Goal: Task Accomplishment & Management: Complete application form

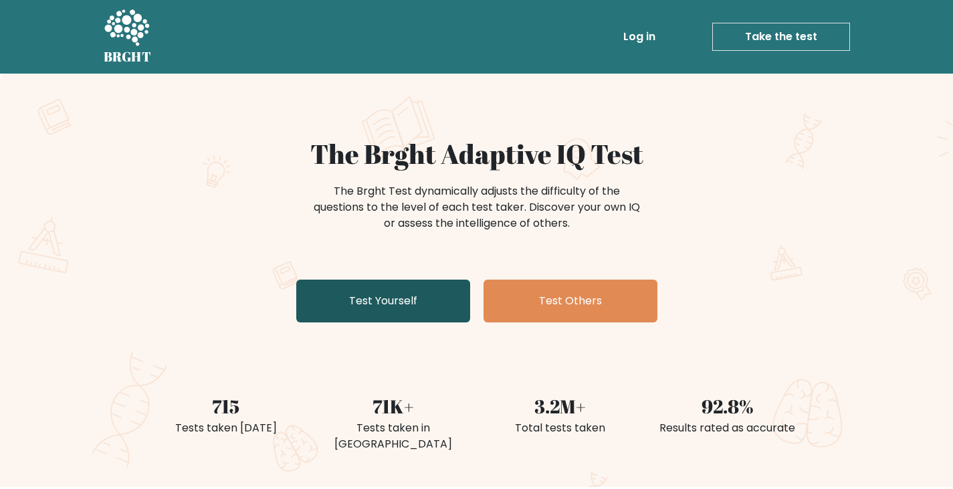
drag, startPoint x: 0, startPoint y: 0, endPoint x: 433, endPoint y: 301, distance: 527.4
click at [433, 301] on link "Test Yourself" at bounding box center [383, 300] width 174 height 43
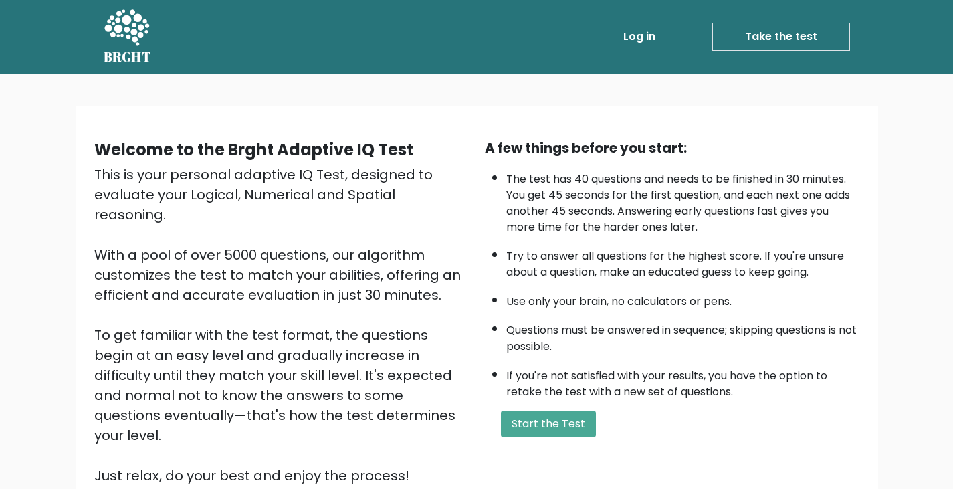
scroll to position [67, 0]
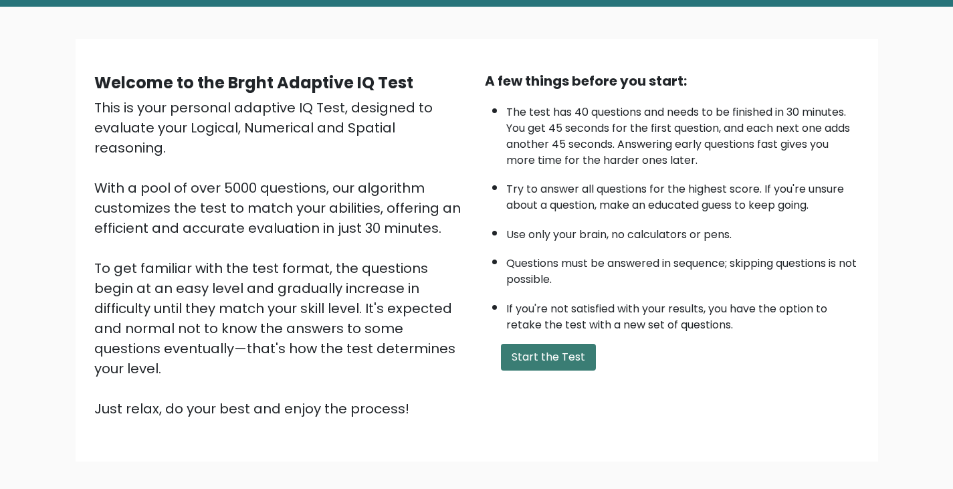
click at [554, 350] on button "Start the Test" at bounding box center [548, 357] width 95 height 27
click at [551, 353] on button "Start the Test" at bounding box center [548, 357] width 95 height 27
click at [564, 355] on button "Start the Test" at bounding box center [548, 357] width 95 height 27
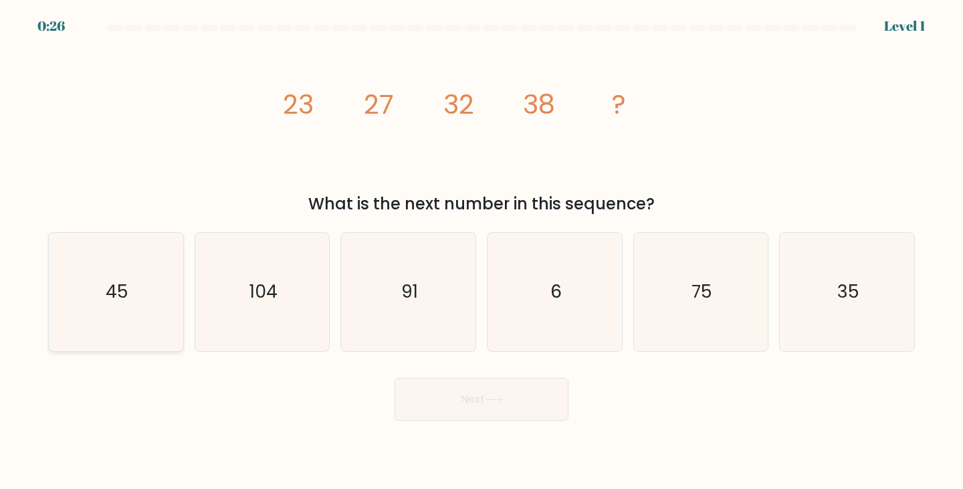
click at [116, 281] on text "45" at bounding box center [117, 291] width 23 height 25
click at [481, 251] on input "a. 45" at bounding box center [481, 248] width 1 height 7
radio input "true"
click at [530, 397] on button "Next" at bounding box center [481, 399] width 174 height 43
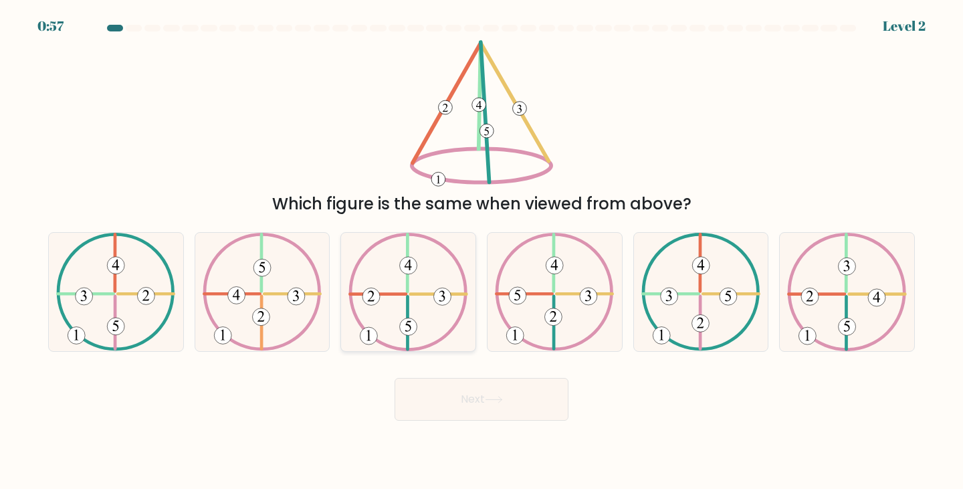
click at [405, 282] on icon at bounding box center [407, 292] width 119 height 118
click at [481, 251] on input "c." at bounding box center [481, 248] width 1 height 7
radio input "true"
click at [475, 416] on button "Next" at bounding box center [481, 399] width 174 height 43
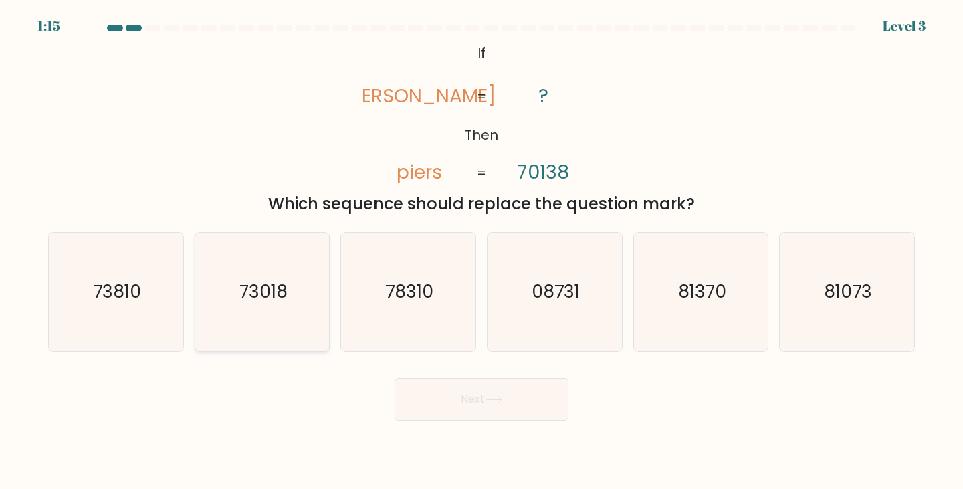
click at [269, 311] on icon "73018" at bounding box center [262, 292] width 118 height 118
click at [481, 251] on input "b. 73018" at bounding box center [481, 248] width 1 height 7
radio input "true"
click at [550, 403] on button "Next" at bounding box center [481, 399] width 174 height 43
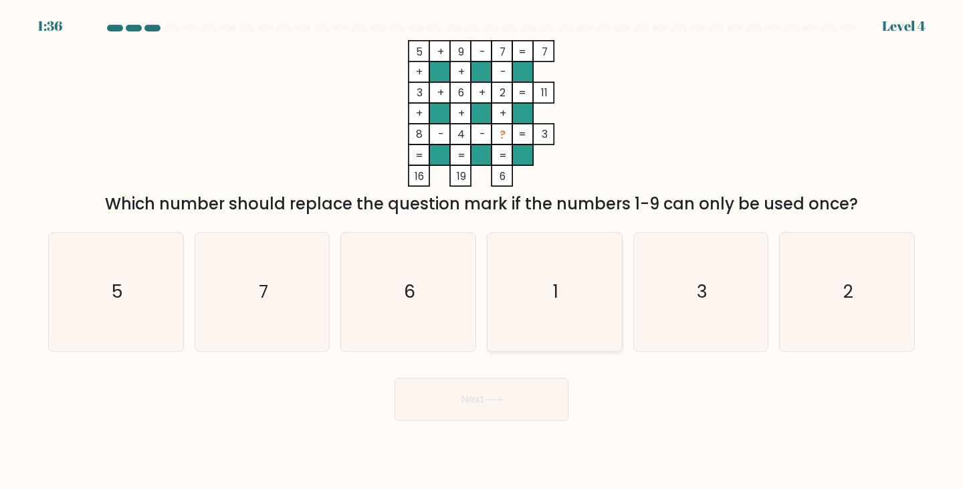
click at [579, 279] on icon "1" at bounding box center [554, 292] width 118 height 118
click at [482, 251] on input "d. 1" at bounding box center [481, 248] width 1 height 7
radio input "true"
click at [497, 390] on button "Next" at bounding box center [481, 399] width 174 height 43
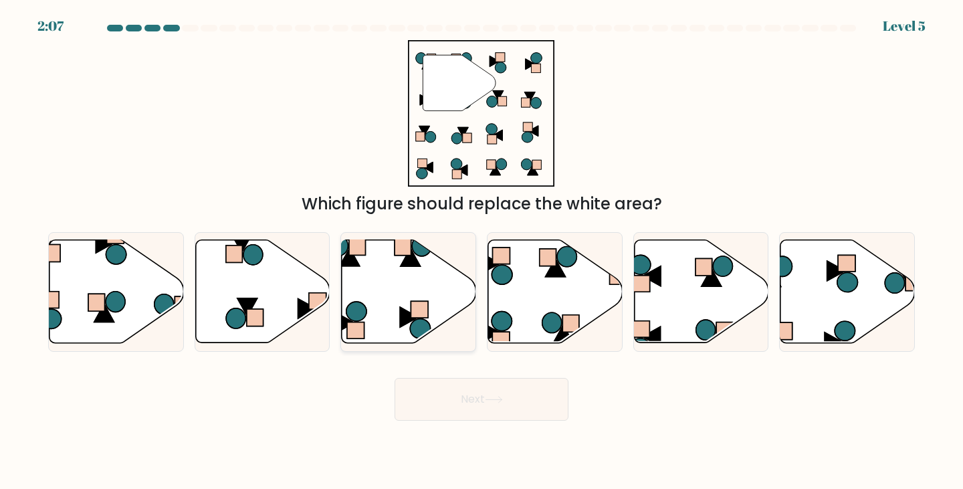
click at [408, 302] on icon at bounding box center [409, 291] width 134 height 103
click at [481, 251] on input "c." at bounding box center [481, 248] width 1 height 7
radio input "true"
click at [501, 392] on button "Next" at bounding box center [481, 399] width 174 height 43
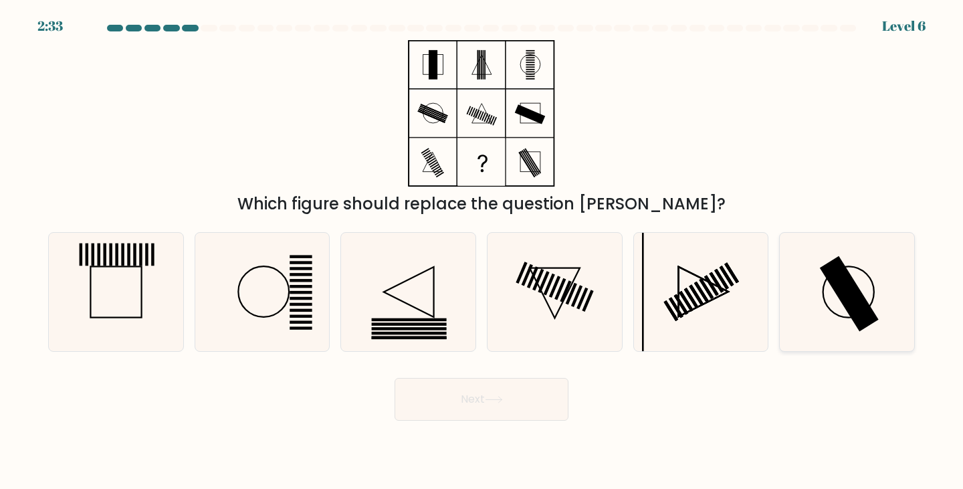
click at [850, 304] on rect at bounding box center [849, 294] width 59 height 76
click at [482, 251] on input "f." at bounding box center [481, 248] width 1 height 7
radio input "true"
click at [475, 401] on button "Next" at bounding box center [481, 399] width 174 height 43
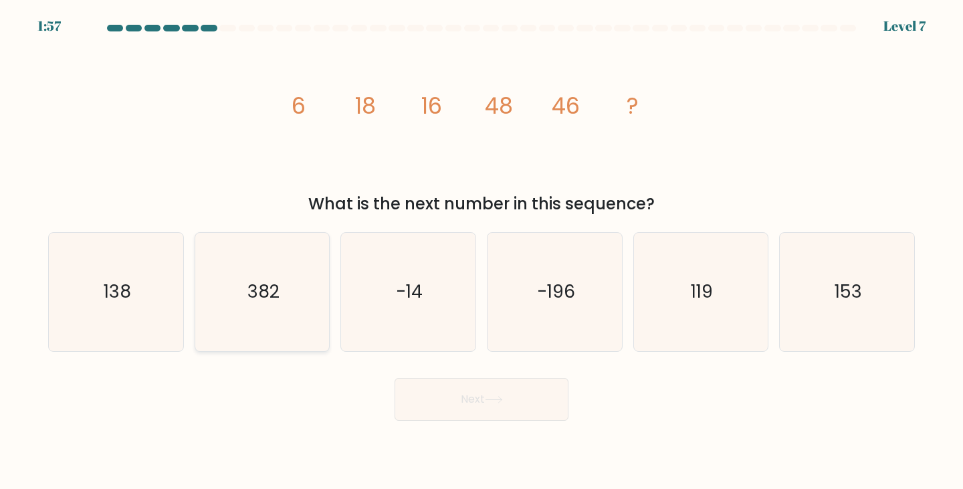
click at [303, 329] on icon "382" at bounding box center [262, 292] width 118 height 118
click at [481, 251] on input "b. 382" at bounding box center [481, 248] width 1 height 7
radio input "true"
drag, startPoint x: 704, startPoint y: 303, endPoint x: 659, endPoint y: 332, distance: 53.8
click at [704, 303] on text "119" at bounding box center [702, 291] width 22 height 25
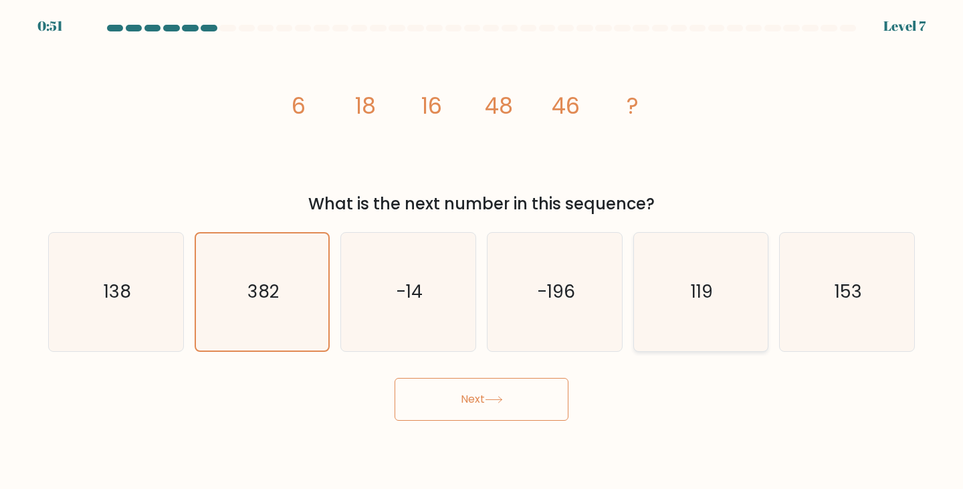
click at [482, 251] on input "e. 119" at bounding box center [481, 248] width 1 height 7
radio input "true"
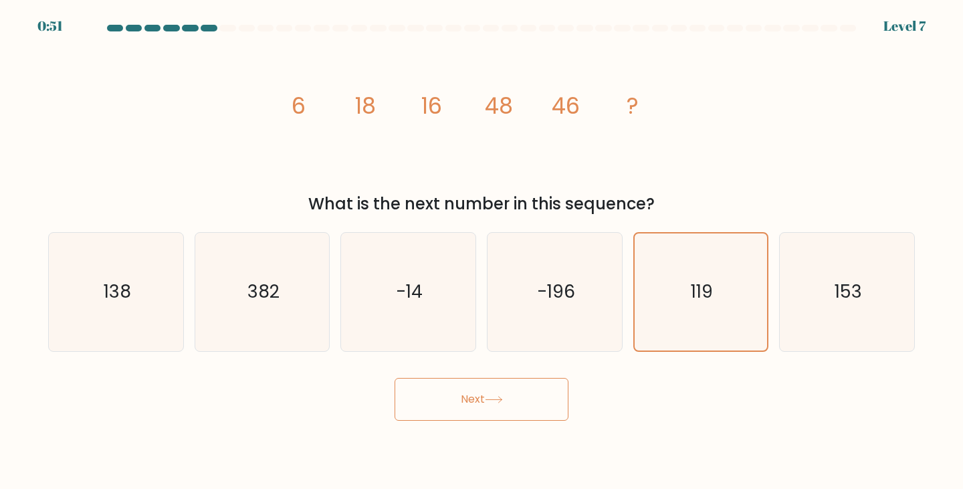
click at [555, 402] on button "Next" at bounding box center [481, 399] width 174 height 43
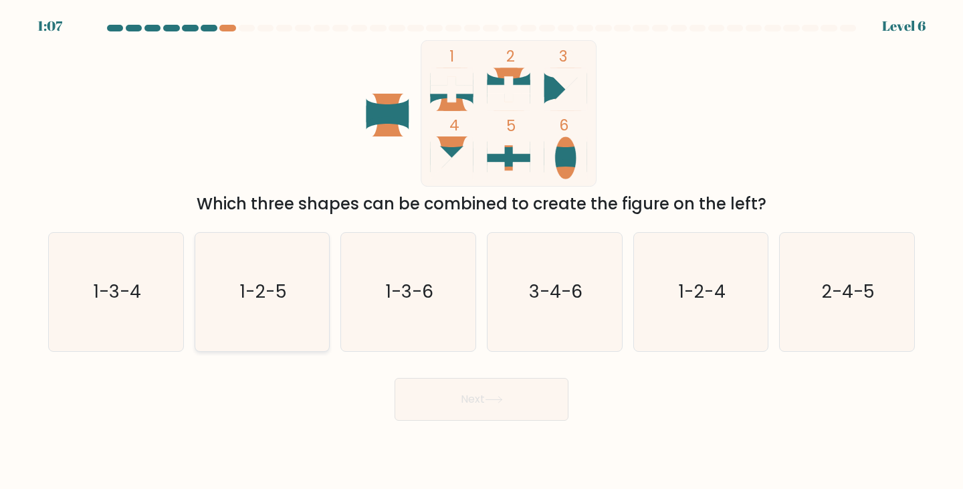
click at [255, 301] on text "1-2-5" at bounding box center [263, 291] width 47 height 25
click at [481, 251] on input "b. 1-2-5" at bounding box center [481, 248] width 1 height 7
radio input "true"
click at [505, 404] on button "Next" at bounding box center [481, 399] width 174 height 43
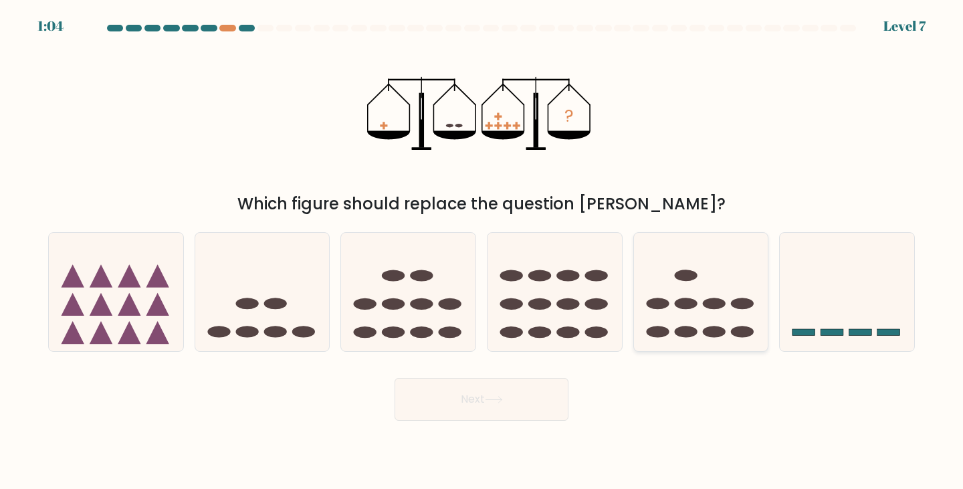
click at [662, 321] on icon at bounding box center [701, 291] width 134 height 111
click at [482, 251] on input "e." at bounding box center [481, 248] width 1 height 7
radio input "true"
click at [534, 382] on button "Next" at bounding box center [481, 399] width 174 height 43
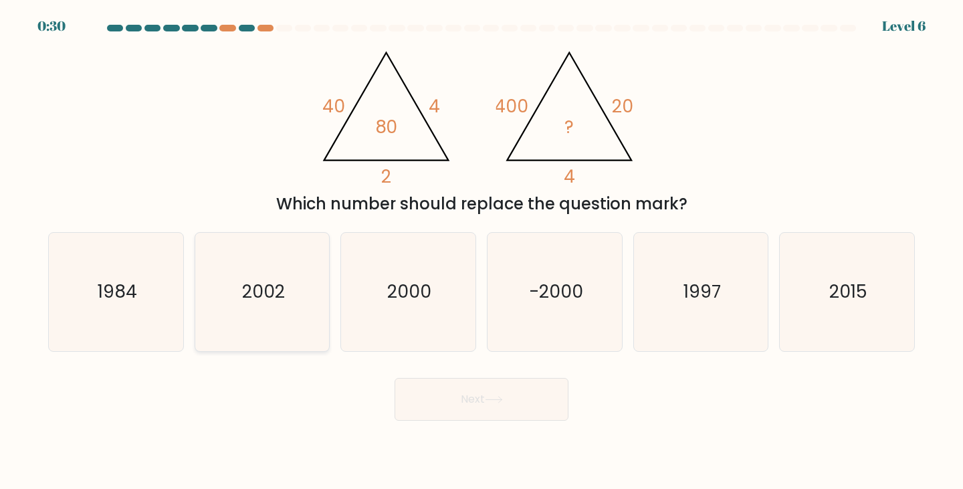
click at [287, 300] on icon "2002" at bounding box center [262, 292] width 118 height 118
click at [481, 251] on input "b. 2002" at bounding box center [481, 248] width 1 height 7
radio input "true"
click at [525, 423] on body "0:30 Level 6" at bounding box center [481, 244] width 963 height 489
click at [522, 406] on button "Next" at bounding box center [481, 399] width 174 height 43
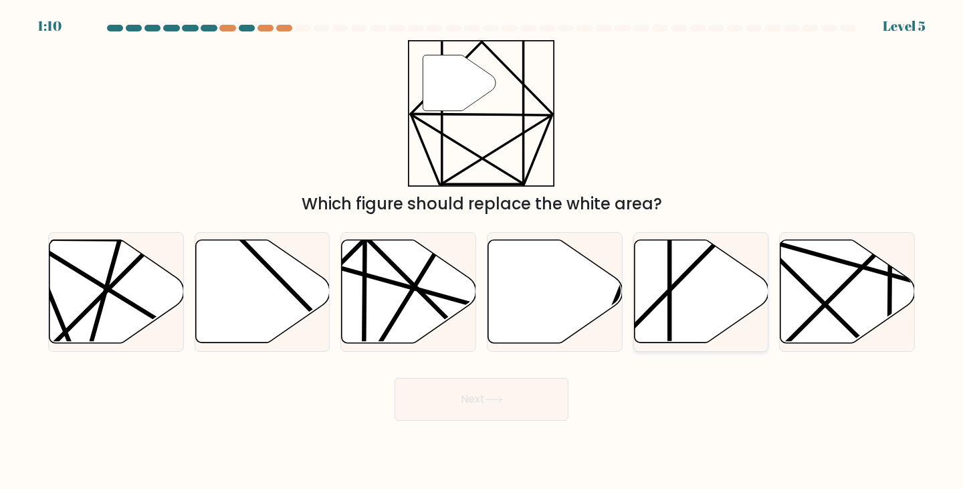
click at [729, 306] on icon at bounding box center [701, 291] width 134 height 103
click at [482, 251] on input "e." at bounding box center [481, 248] width 1 height 7
radio input "true"
click at [502, 386] on button "Next" at bounding box center [481, 399] width 174 height 43
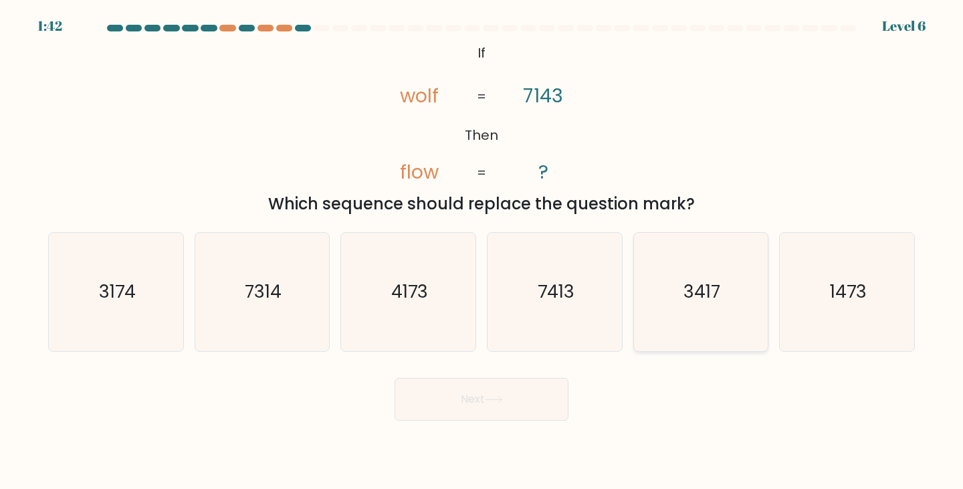
click at [684, 301] on text "3417" at bounding box center [701, 291] width 37 height 25
click at [482, 251] on input "e. 3417" at bounding box center [481, 248] width 1 height 7
radio input "true"
click at [525, 388] on button "Next" at bounding box center [481, 399] width 174 height 43
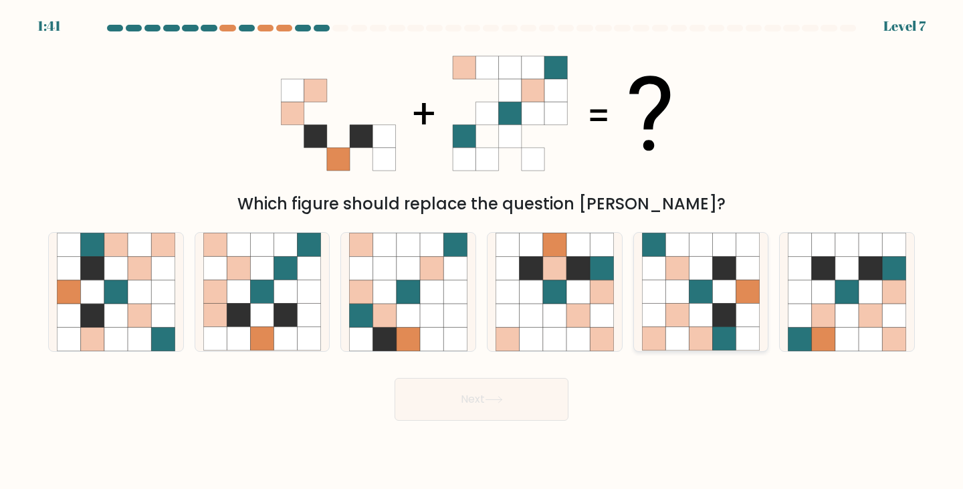
click at [678, 316] on icon at bounding box center [676, 315] width 23 height 23
click at [482, 251] on input "e." at bounding box center [481, 248] width 1 height 7
radio input "true"
click at [513, 421] on body "1:37 Level 7" at bounding box center [481, 244] width 963 height 489
click at [516, 406] on button "Next" at bounding box center [481, 399] width 174 height 43
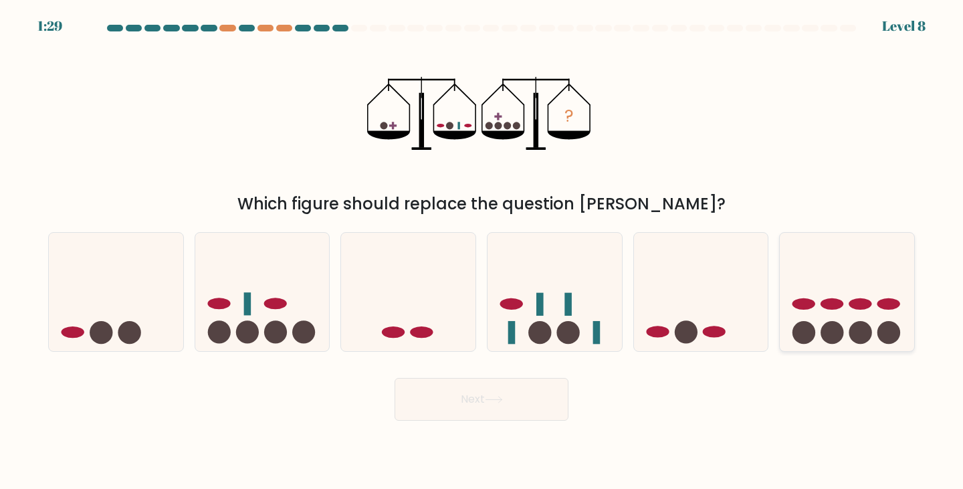
click at [823, 327] on circle at bounding box center [831, 332] width 23 height 23
click at [482, 251] on input "f." at bounding box center [481, 248] width 1 height 7
radio input "true"
drag, startPoint x: 876, startPoint y: 325, endPoint x: 794, endPoint y: 306, distance: 84.3
click at [875, 325] on icon at bounding box center [846, 292] width 133 height 110
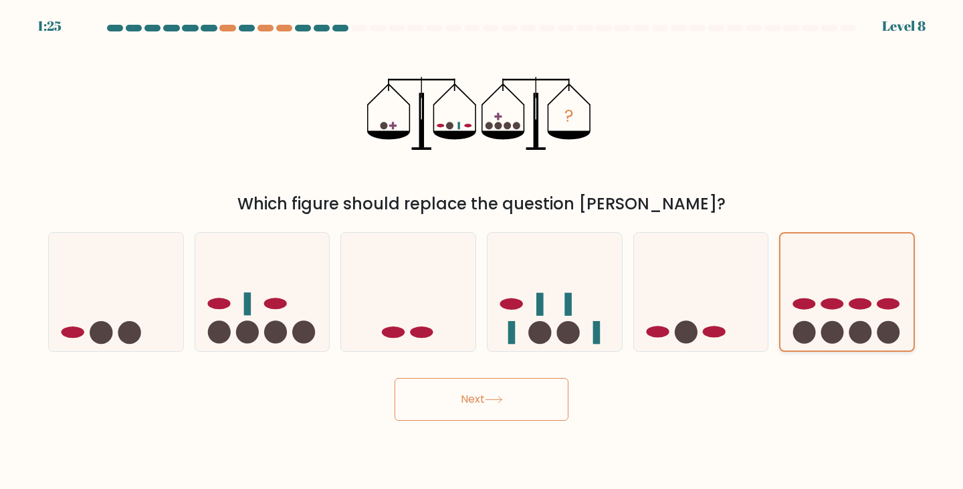
click at [482, 251] on input "f." at bounding box center [481, 248] width 1 height 7
drag, startPoint x: 255, startPoint y: 283, endPoint x: 275, endPoint y: 298, distance: 24.3
click at [256, 285] on icon at bounding box center [262, 291] width 134 height 111
click at [481, 251] on input "b." at bounding box center [481, 248] width 1 height 7
radio input "true"
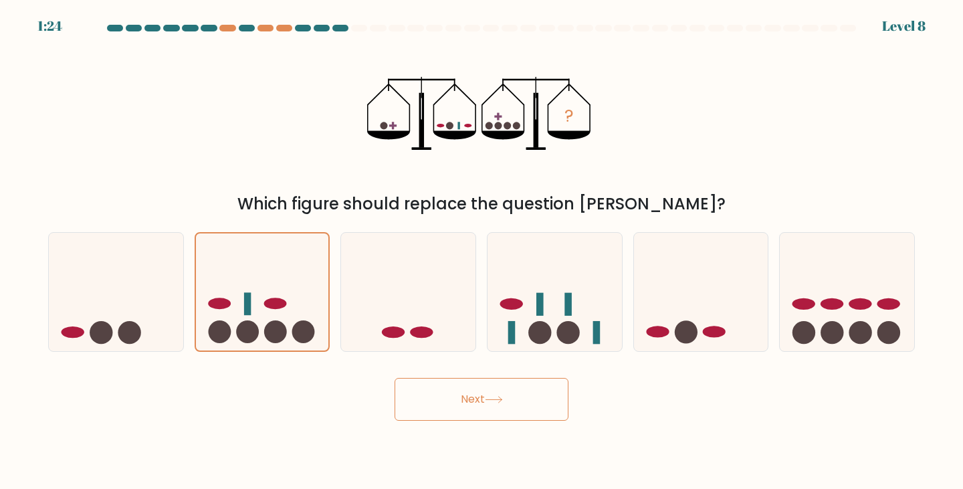
drag, startPoint x: 531, startPoint y: 429, endPoint x: 532, endPoint y: 421, distance: 8.7
click at [533, 427] on body "1:24 Level 8" at bounding box center [481, 244] width 963 height 489
click at [535, 404] on button "Next" at bounding box center [481, 399] width 174 height 43
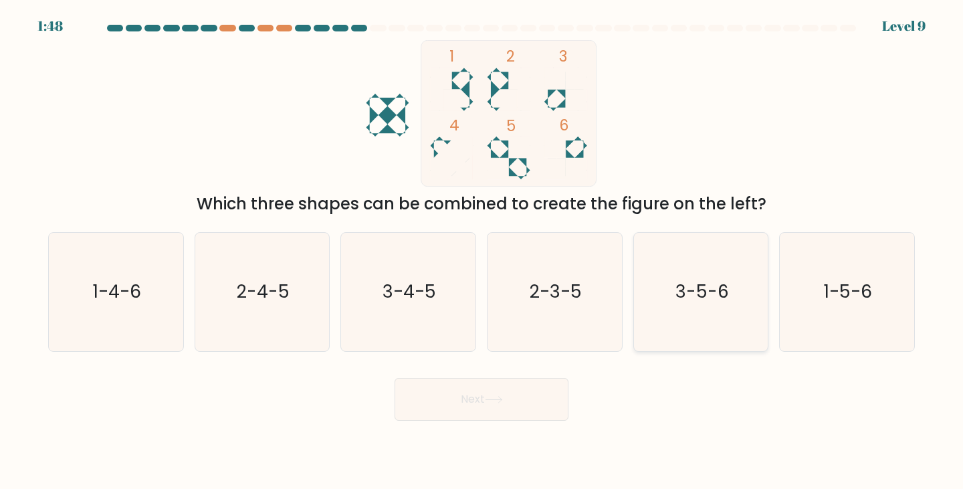
click at [699, 305] on icon "3-5-6" at bounding box center [701, 292] width 118 height 118
click at [482, 251] on input "e. 3-5-6" at bounding box center [481, 248] width 1 height 7
radio input "true"
click at [484, 386] on button "Next" at bounding box center [481, 399] width 174 height 43
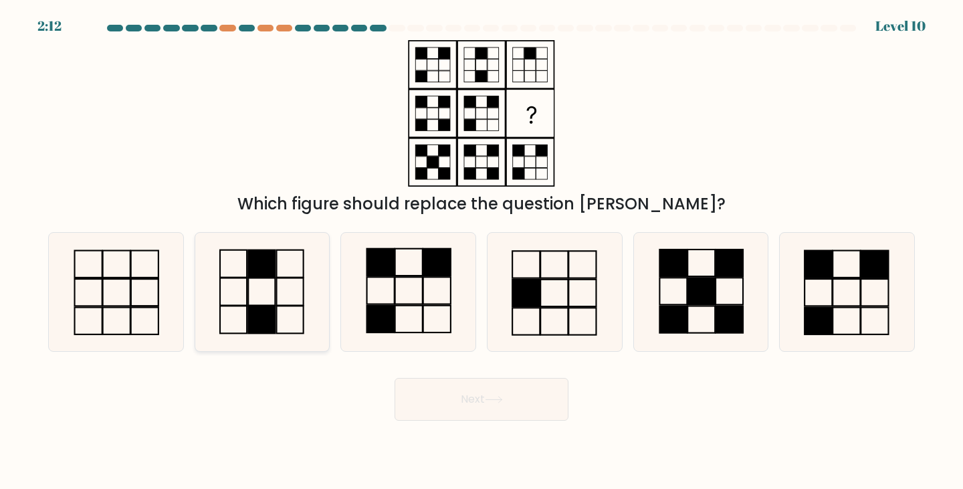
click at [225, 303] on icon at bounding box center [262, 292] width 118 height 118
click at [481, 251] on input "b." at bounding box center [481, 248] width 1 height 7
radio input "true"
click at [502, 392] on button "Next" at bounding box center [481, 399] width 174 height 43
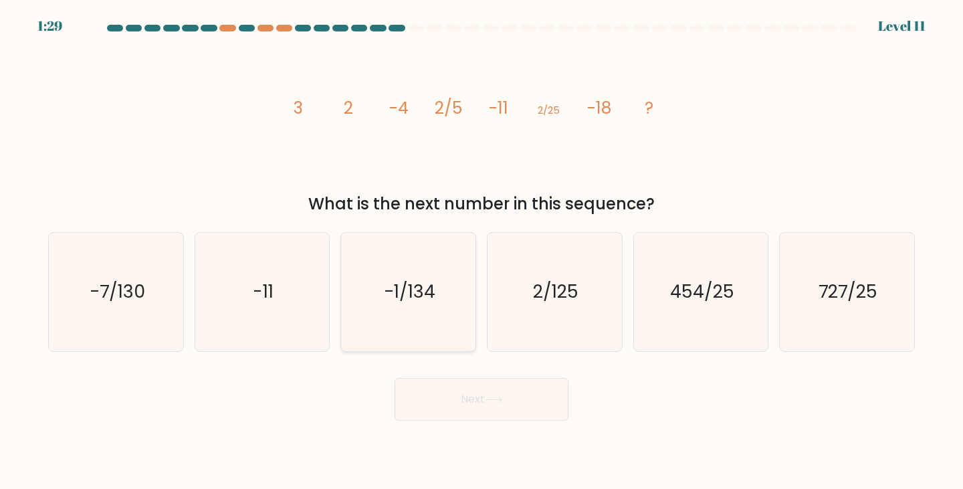
drag, startPoint x: 427, startPoint y: 329, endPoint x: 555, endPoint y: 425, distance: 160.5
click at [428, 330] on icon "-1/134" at bounding box center [408, 292] width 118 height 118
click at [481, 251] on input "c. -1/134" at bounding box center [481, 248] width 1 height 7
radio input "true"
click at [574, 328] on icon "2/125" at bounding box center [554, 292] width 118 height 118
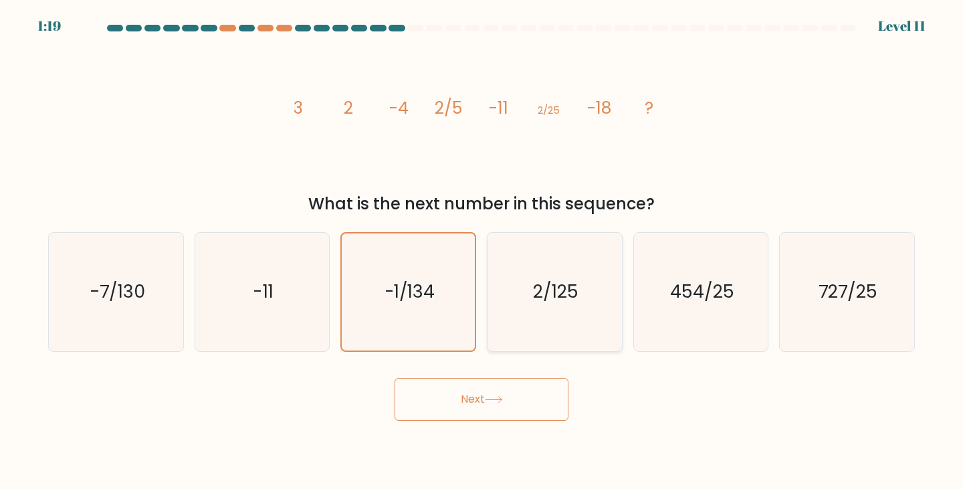
click at [482, 251] on input "d. 2/125" at bounding box center [481, 248] width 1 height 7
radio input "true"
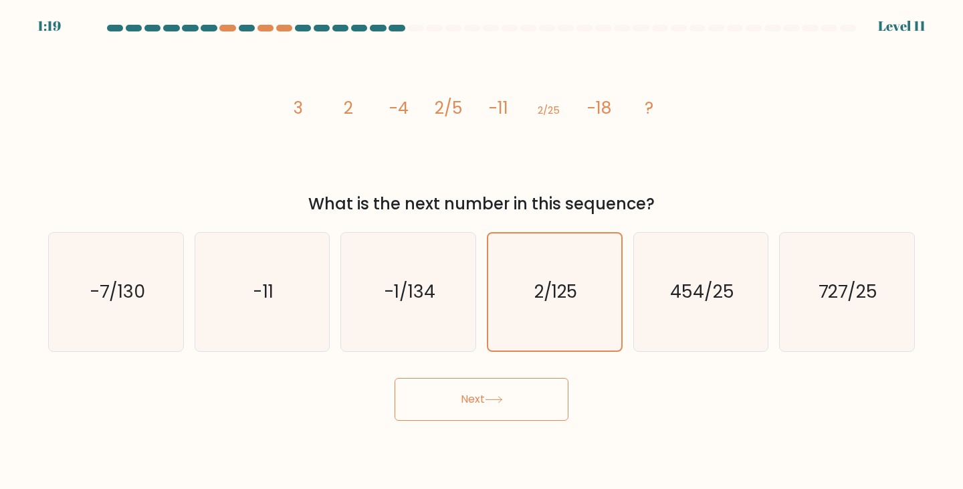
click at [526, 390] on button "Next" at bounding box center [481, 399] width 174 height 43
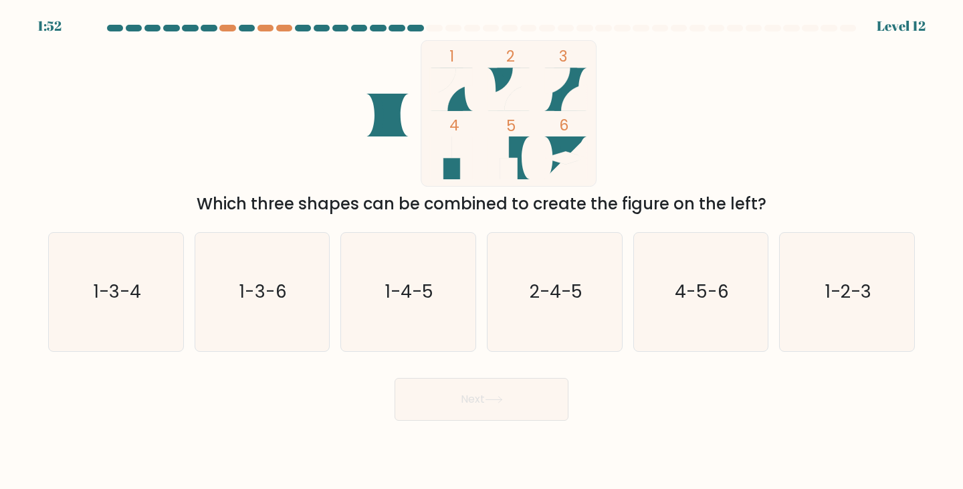
drag, startPoint x: 866, startPoint y: 304, endPoint x: 693, endPoint y: 354, distance: 180.3
click at [866, 304] on icon "1-2-3" at bounding box center [847, 292] width 118 height 118
click at [482, 251] on input "f. 1-2-3" at bounding box center [481, 248] width 1 height 7
radio input "true"
click at [483, 403] on button "Next" at bounding box center [481, 399] width 174 height 43
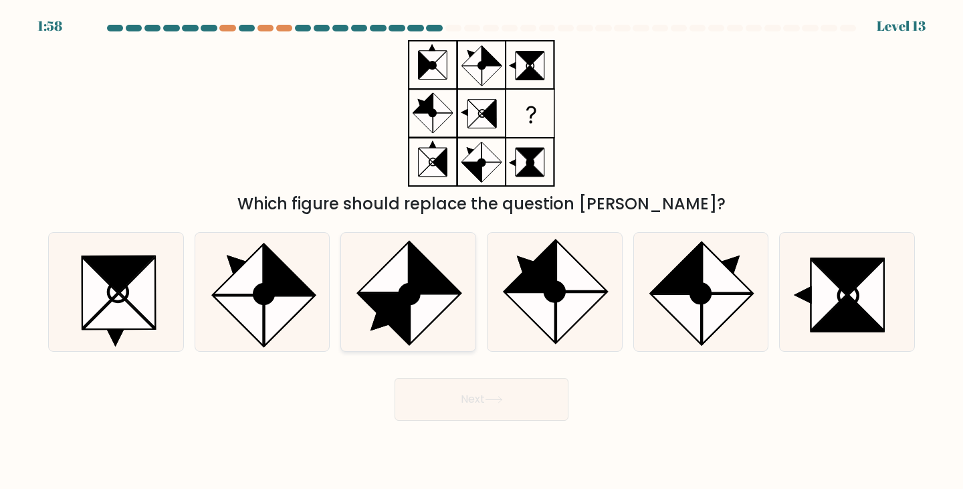
click at [403, 301] on circle at bounding box center [409, 293] width 27 height 27
click at [481, 251] on input "c." at bounding box center [481, 248] width 1 height 7
radio input "true"
click at [449, 398] on button "Next" at bounding box center [481, 399] width 174 height 43
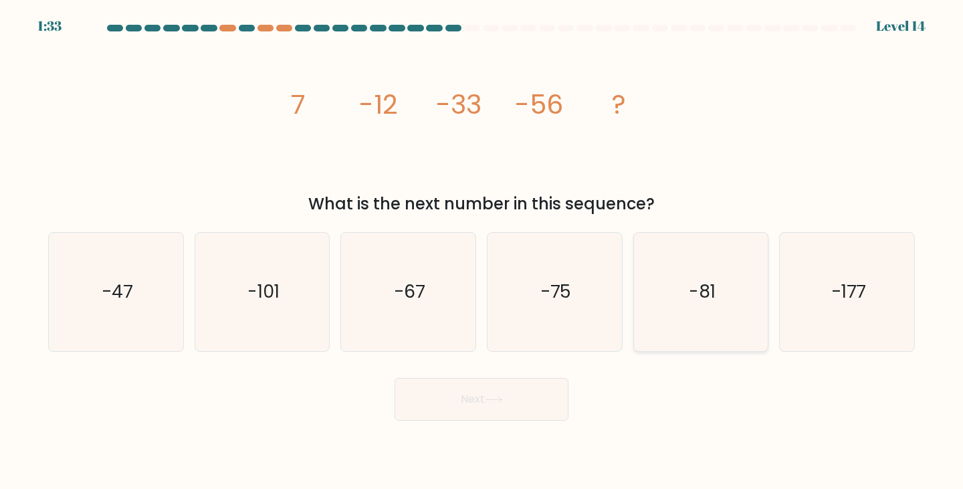
click at [759, 330] on icon "-81" at bounding box center [701, 292] width 118 height 118
click at [482, 251] on input "e. -81" at bounding box center [481, 248] width 1 height 7
radio input "true"
click at [508, 414] on button "Next" at bounding box center [481, 399] width 174 height 43
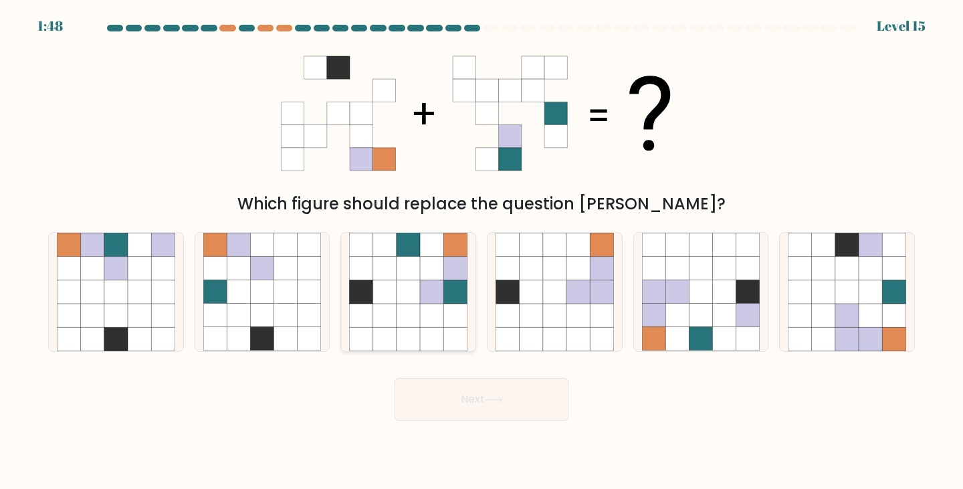
click at [451, 330] on icon at bounding box center [454, 338] width 23 height 23
click at [481, 251] on input "c." at bounding box center [481, 248] width 1 height 7
radio input "true"
click at [462, 388] on button "Next" at bounding box center [481, 399] width 174 height 43
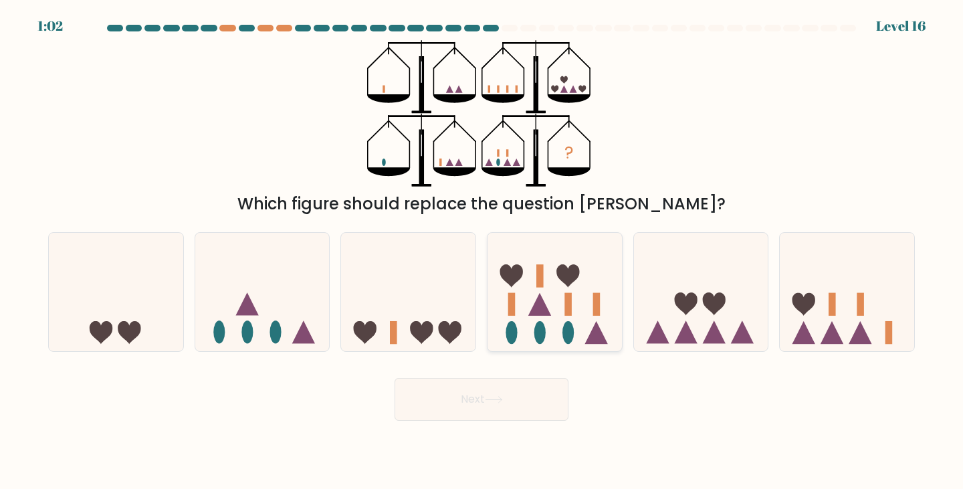
drag, startPoint x: 564, startPoint y: 306, endPoint x: 547, endPoint y: 314, distance: 19.1
click at [548, 308] on icon at bounding box center [554, 291] width 134 height 111
click at [482, 251] on input "d." at bounding box center [481, 248] width 1 height 7
radio input "true"
click at [517, 388] on button "Next" at bounding box center [481, 399] width 174 height 43
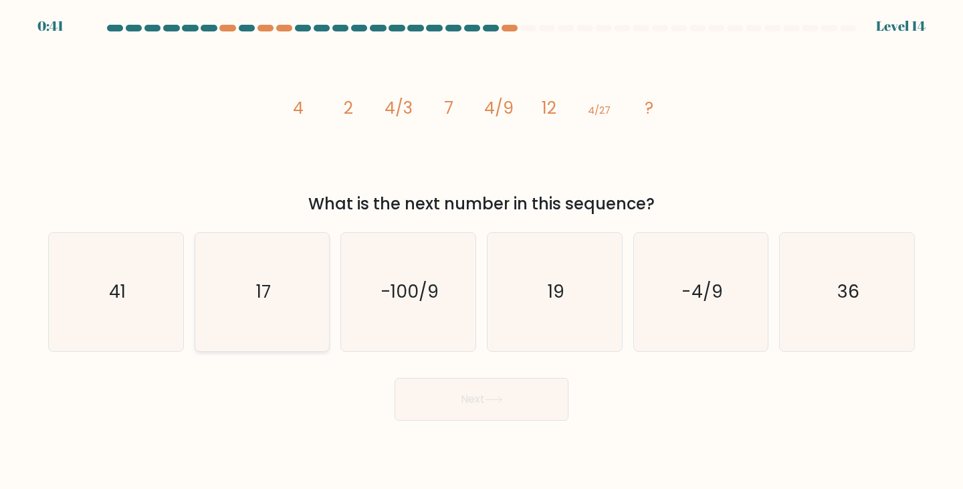
click at [272, 306] on icon "17" at bounding box center [262, 292] width 118 height 118
click at [481, 251] on input "b. 17" at bounding box center [481, 248] width 1 height 7
radio input "true"
drag, startPoint x: 526, startPoint y: 408, endPoint x: 513, endPoint y: 417, distance: 15.6
click at [521, 410] on button "Next" at bounding box center [481, 399] width 174 height 43
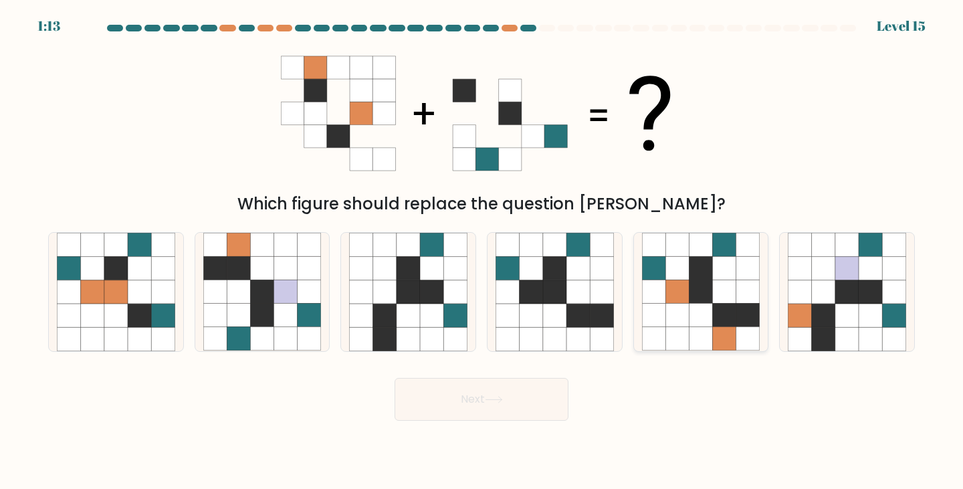
click at [713, 289] on icon at bounding box center [724, 291] width 23 height 23
click at [482, 251] on input "e." at bounding box center [481, 248] width 1 height 7
radio input "true"
click at [514, 396] on button "Next" at bounding box center [481, 399] width 174 height 43
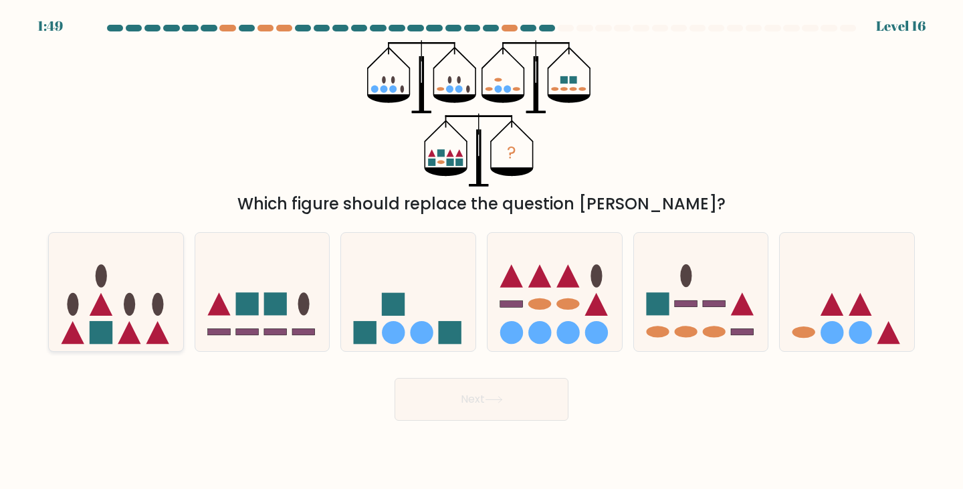
click at [104, 293] on icon at bounding box center [116, 291] width 134 height 111
click at [481, 251] on input "a." at bounding box center [481, 248] width 1 height 7
radio input "true"
click at [480, 420] on button "Next" at bounding box center [481, 399] width 174 height 43
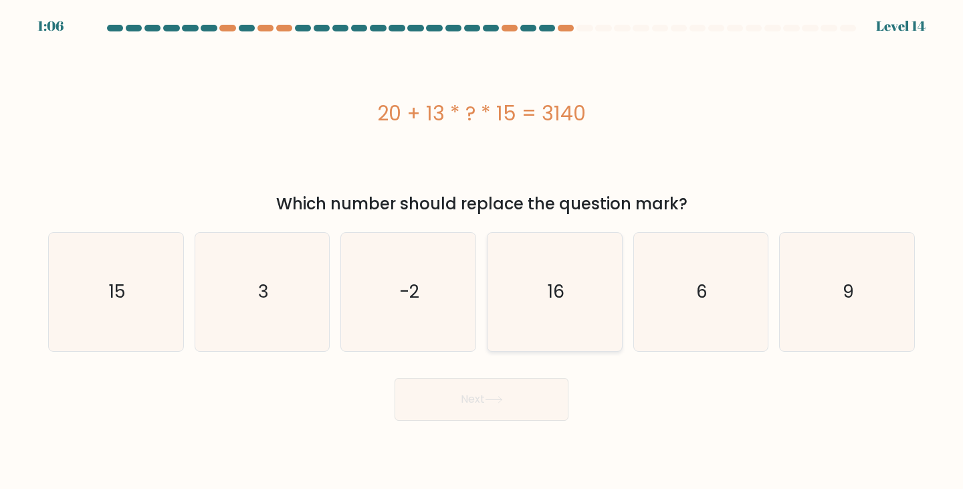
click at [552, 312] on icon "16" at bounding box center [554, 292] width 118 height 118
click at [482, 251] on input "d. 16" at bounding box center [481, 248] width 1 height 7
radio input "true"
click at [529, 402] on button "Next" at bounding box center [481, 399] width 174 height 43
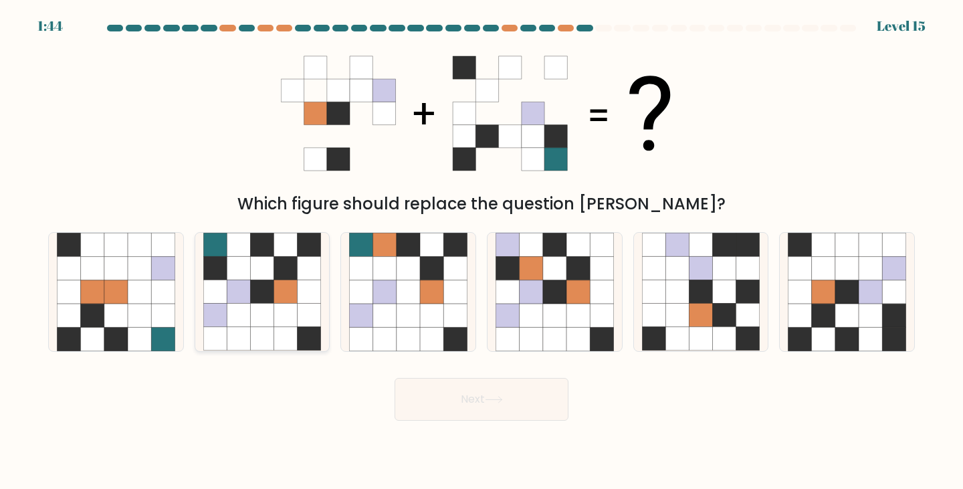
click at [320, 324] on div at bounding box center [263, 292] width 136 height 120
click at [481, 251] on input "b." at bounding box center [481, 248] width 1 height 7
radio input "true"
click at [460, 399] on button "Next" at bounding box center [481, 399] width 174 height 43
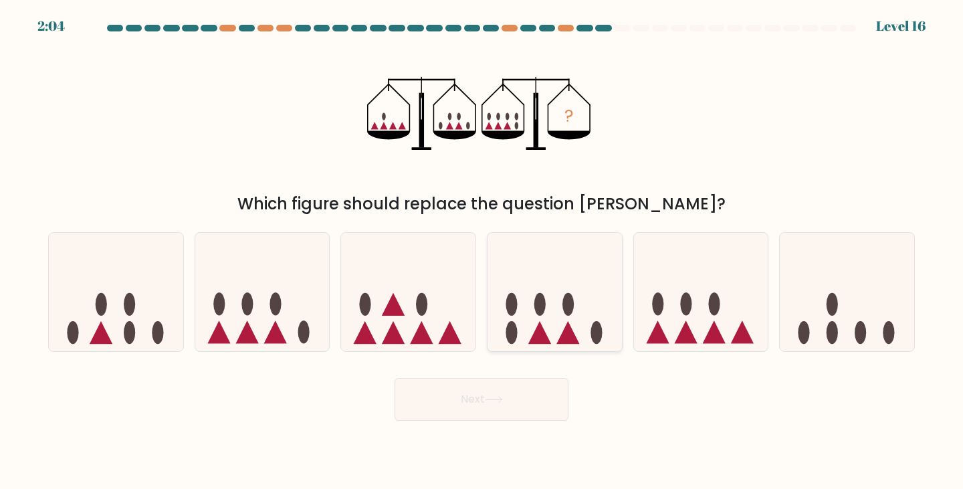
click at [528, 326] on icon at bounding box center [554, 291] width 134 height 111
click at [482, 251] on input "d." at bounding box center [481, 248] width 1 height 7
radio input "true"
click at [150, 331] on icon at bounding box center [116, 291] width 134 height 111
click at [481, 251] on input "a." at bounding box center [481, 248] width 1 height 7
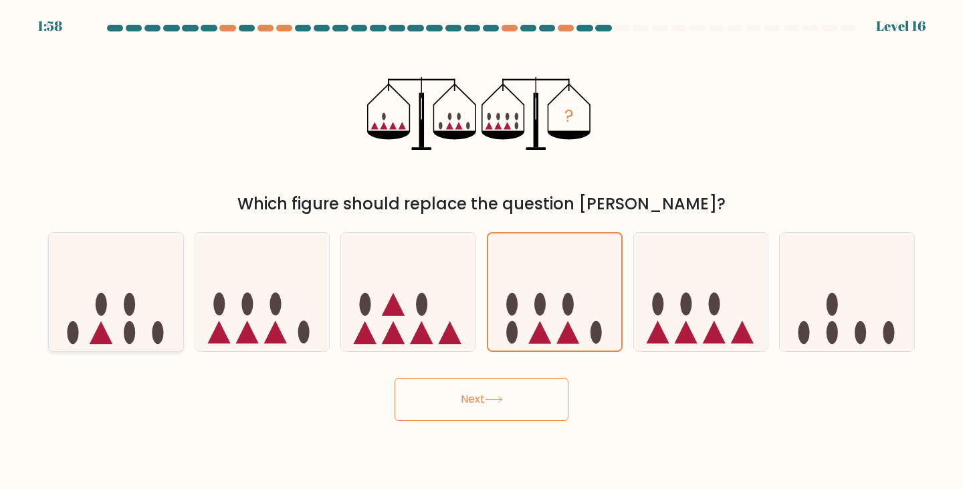
radio input "true"
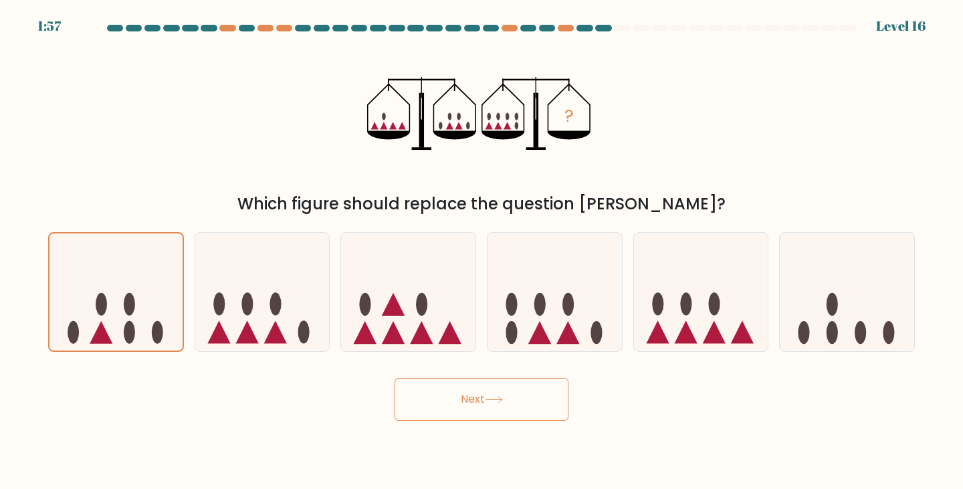
click at [494, 395] on button "Next" at bounding box center [481, 399] width 174 height 43
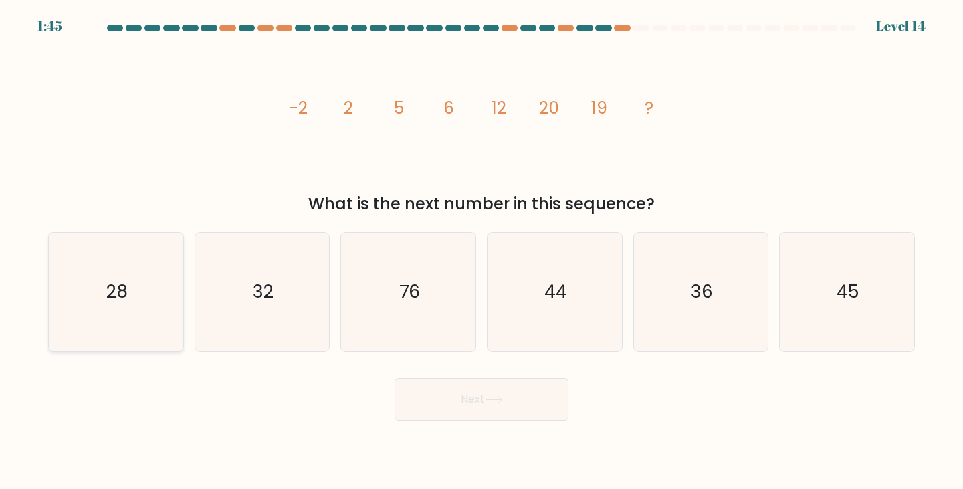
click at [128, 318] on icon "28" at bounding box center [116, 292] width 118 height 118
click at [481, 251] on input "a. 28" at bounding box center [481, 248] width 1 height 7
radio input "true"
drag, startPoint x: 273, startPoint y: 287, endPoint x: 346, endPoint y: 327, distance: 82.9
click at [275, 287] on icon "32" at bounding box center [262, 292] width 118 height 118
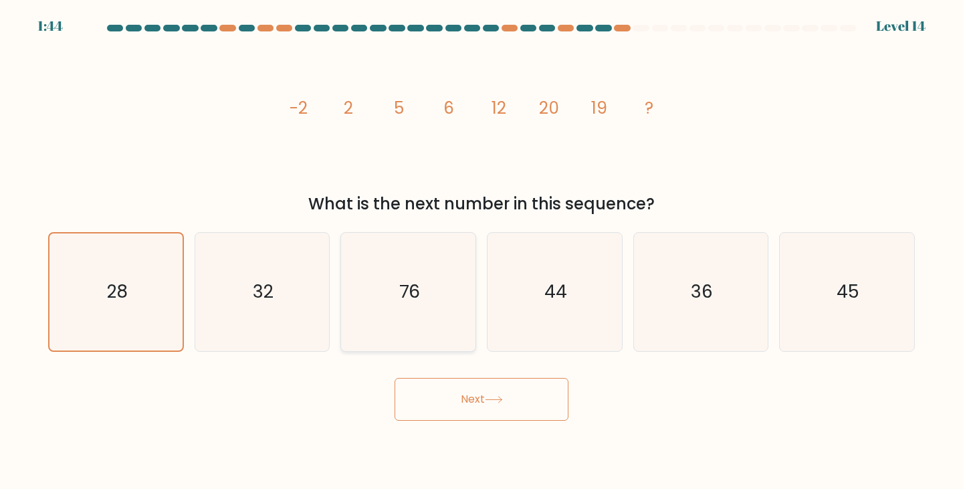
click at [481, 251] on input "b. 32" at bounding box center [481, 248] width 1 height 7
radio input "true"
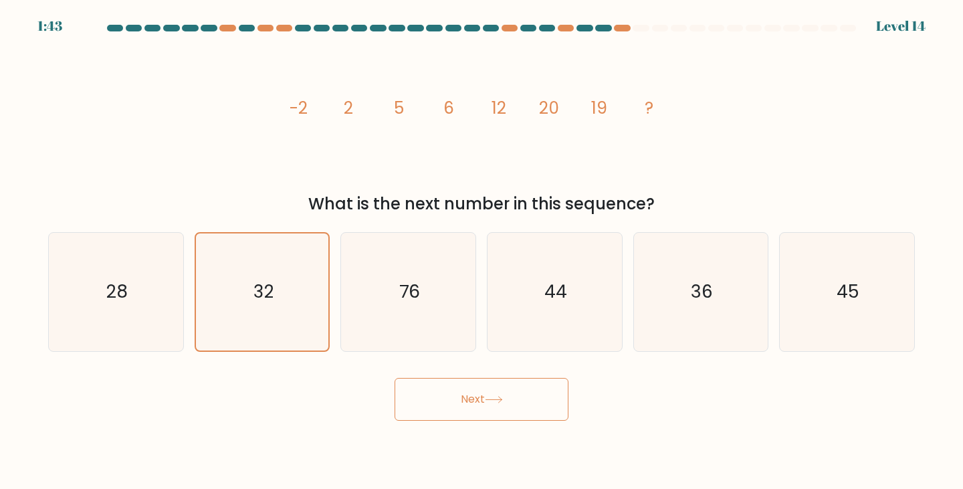
drag, startPoint x: 491, startPoint y: 397, endPoint x: 505, endPoint y: 407, distance: 17.3
click at [489, 398] on icon at bounding box center [494, 399] width 18 height 7
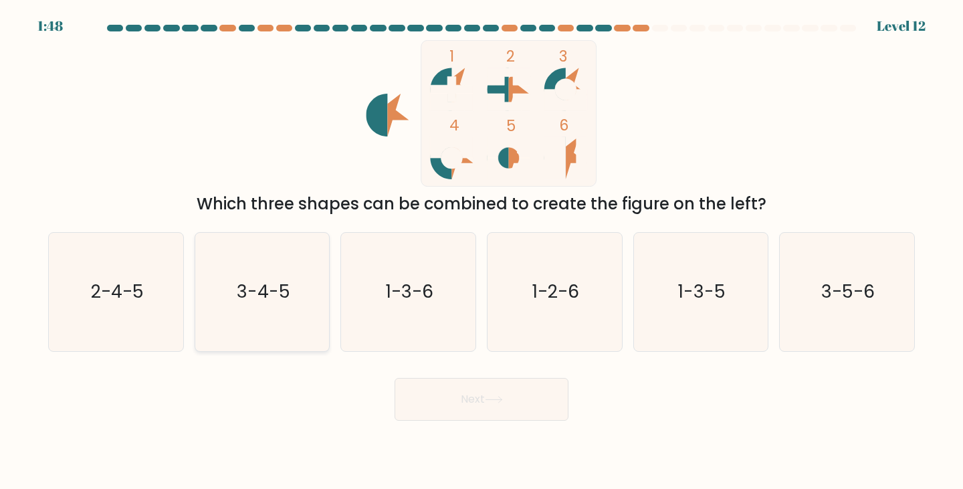
drag, startPoint x: 245, startPoint y: 306, endPoint x: 568, endPoint y: 365, distance: 328.3
click at [246, 306] on icon "3-4-5" at bounding box center [262, 292] width 118 height 118
click at [481, 251] on input "b. 3-4-5" at bounding box center [481, 248] width 1 height 7
radio input "true"
click at [540, 385] on button "Next" at bounding box center [481, 399] width 174 height 43
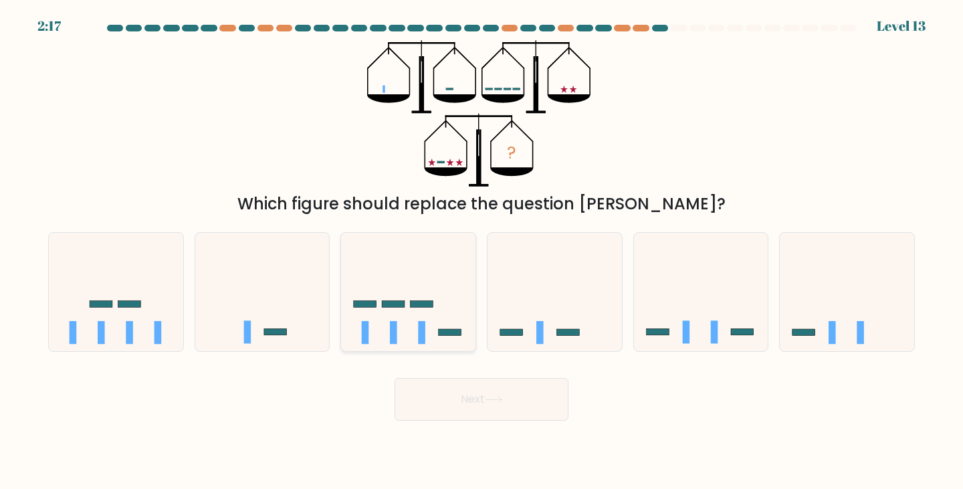
click at [415, 321] on icon at bounding box center [408, 291] width 134 height 111
click at [481, 251] on input "c." at bounding box center [481, 248] width 1 height 7
radio input "true"
click at [500, 387] on button "Next" at bounding box center [481, 399] width 174 height 43
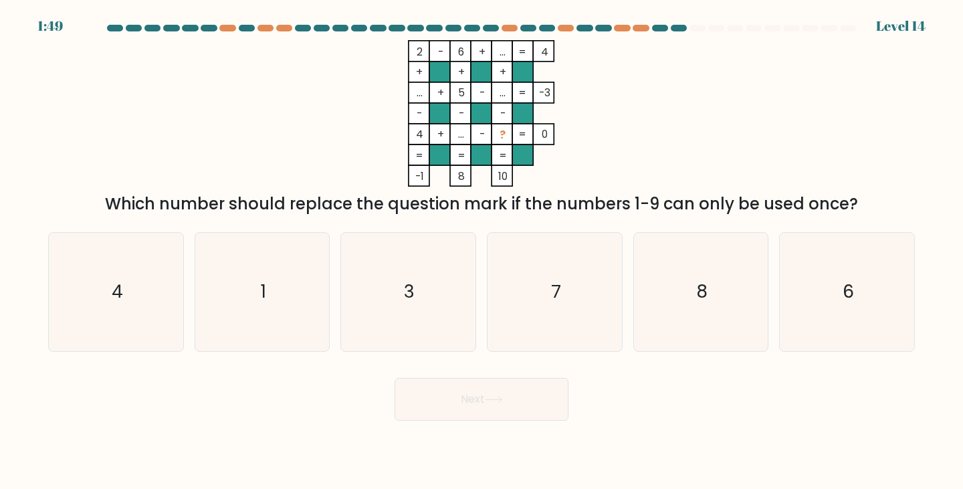
drag, startPoint x: 549, startPoint y: 251, endPoint x: 440, endPoint y: 413, distance: 195.1
click at [548, 257] on icon "7" at bounding box center [554, 292] width 118 height 118
click at [482, 251] on input "d. 7" at bounding box center [481, 248] width 1 height 7
radio input "true"
click at [481, 406] on button "Next" at bounding box center [481, 399] width 174 height 43
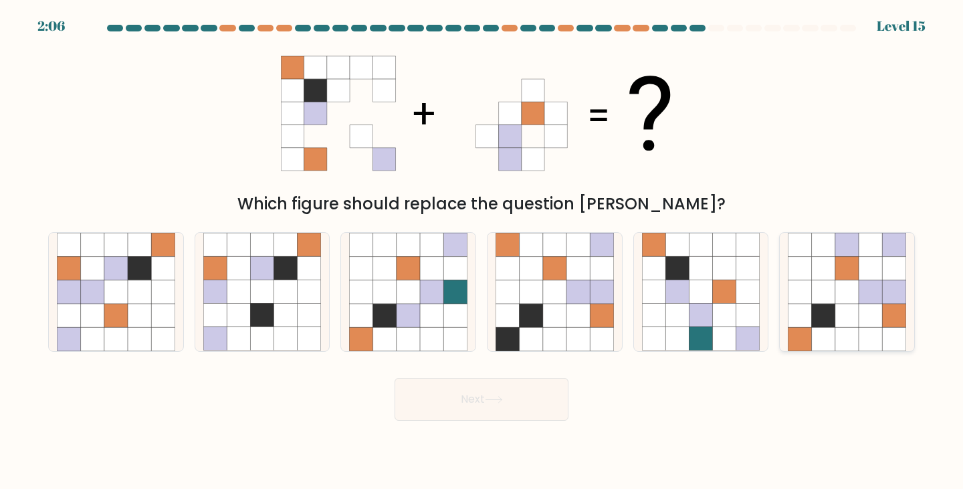
click at [886, 272] on icon at bounding box center [893, 268] width 23 height 23
click at [482, 251] on input "f." at bounding box center [481, 248] width 1 height 7
radio input "true"
drag, startPoint x: 428, startPoint y: 408, endPoint x: 435, endPoint y: 407, distance: 6.7
click at [429, 408] on button "Next" at bounding box center [481, 399] width 174 height 43
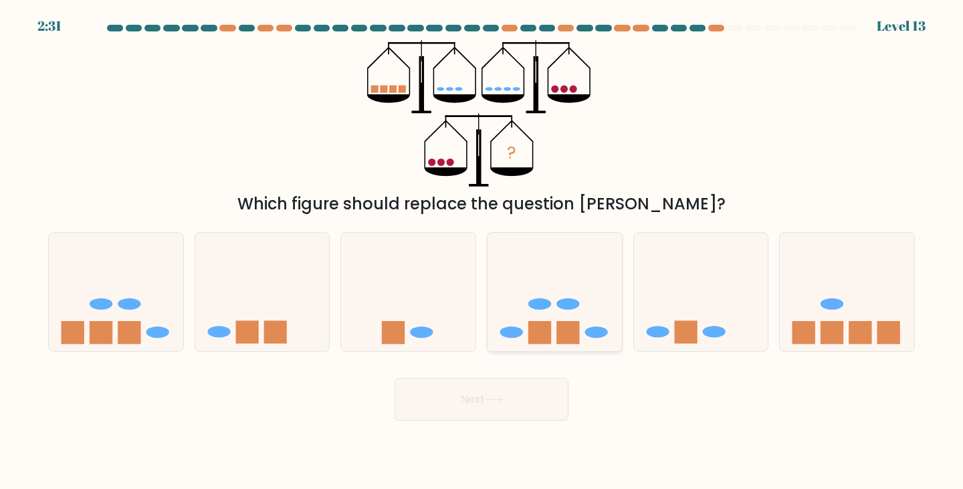
click at [573, 320] on icon at bounding box center [554, 291] width 134 height 111
click at [482, 251] on input "d." at bounding box center [481, 248] width 1 height 7
radio input "true"
click at [439, 423] on body "2:31 Level 13" at bounding box center [481, 244] width 963 height 489
click at [450, 411] on button "Next" at bounding box center [481, 399] width 174 height 43
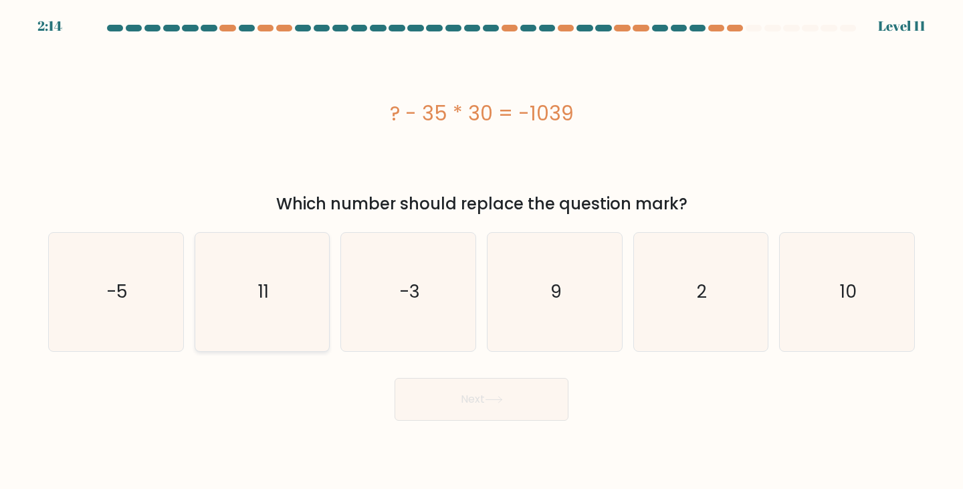
drag, startPoint x: 231, startPoint y: 300, endPoint x: 281, endPoint y: 320, distance: 54.6
click at [234, 300] on icon "11" at bounding box center [262, 292] width 118 height 118
click at [481, 251] on input "b. 11" at bounding box center [481, 248] width 1 height 7
radio input "true"
click at [499, 410] on button "Next" at bounding box center [481, 399] width 174 height 43
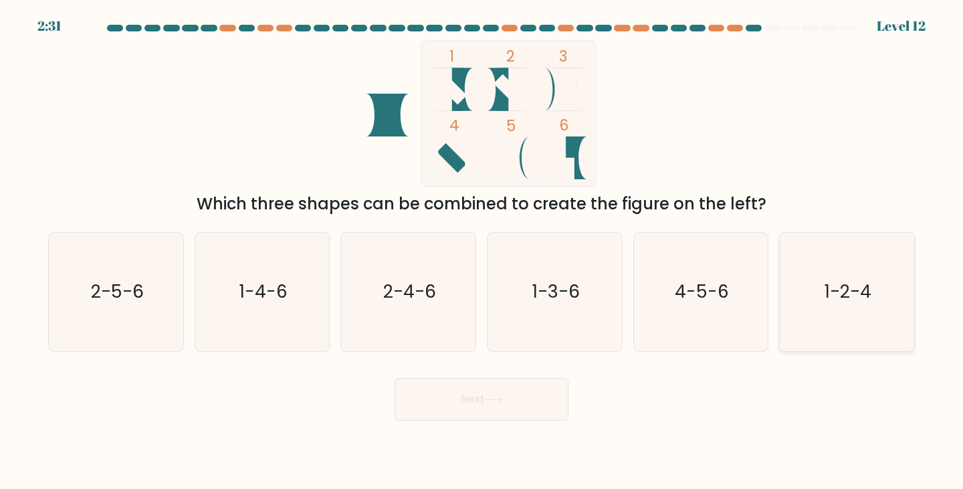
click at [853, 298] on text "1-2-4" at bounding box center [847, 291] width 47 height 25
click at [482, 251] on input "f. 1-2-4" at bounding box center [481, 248] width 1 height 7
radio input "true"
click at [548, 399] on button "Next" at bounding box center [481, 399] width 174 height 43
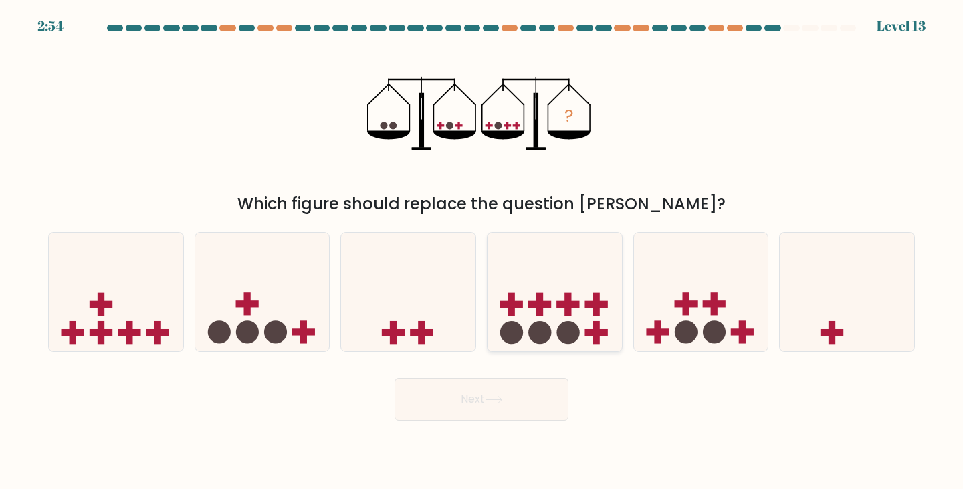
click at [549, 325] on icon at bounding box center [554, 291] width 134 height 111
click at [482, 251] on input "d." at bounding box center [481, 248] width 1 height 7
radio input "true"
click at [501, 396] on icon at bounding box center [493, 399] width 16 height 6
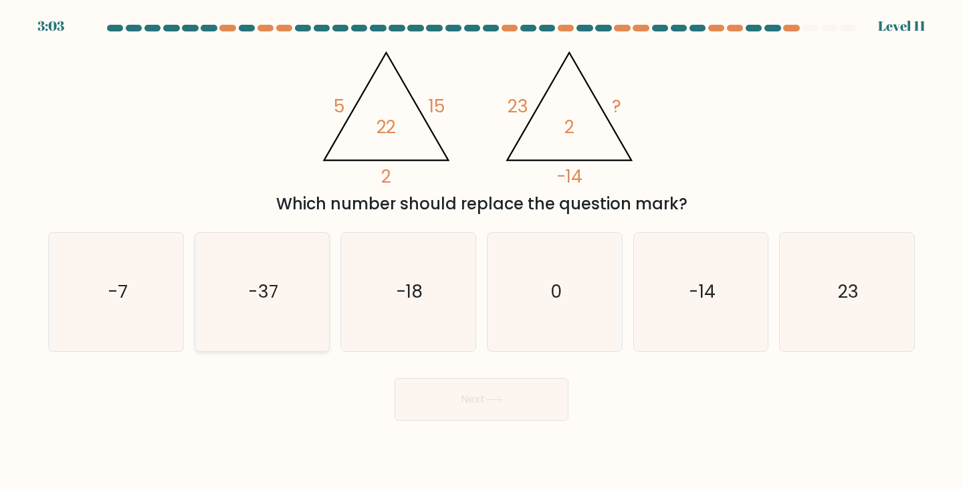
drag, startPoint x: 249, startPoint y: 290, endPoint x: 260, endPoint y: 300, distance: 14.7
click at [249, 290] on text "-37" at bounding box center [263, 291] width 30 height 25
click at [481, 251] on input "b. -37" at bounding box center [481, 248] width 1 height 7
radio input "true"
drag, startPoint x: 503, startPoint y: 401, endPoint x: 904, endPoint y: 424, distance: 401.8
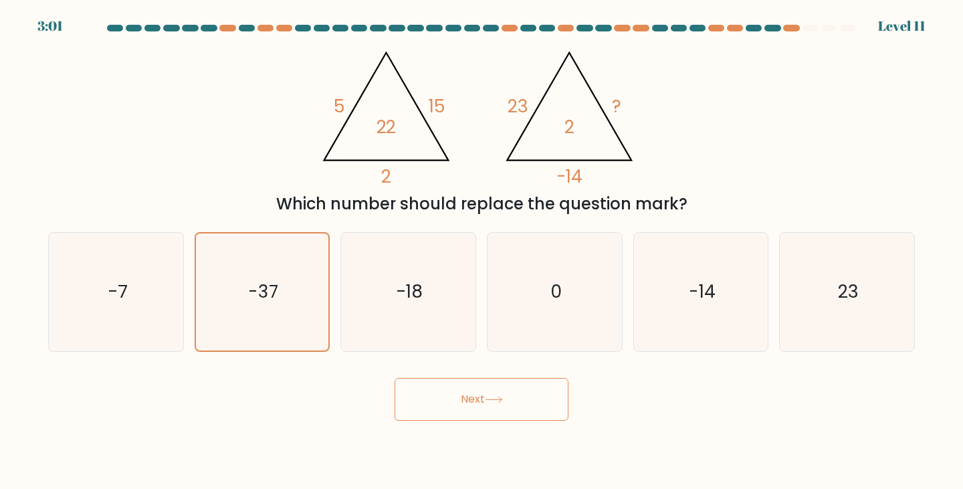
click at [905, 424] on body "3:01 Level 11" at bounding box center [481, 244] width 963 height 489
click at [483, 394] on button "Next" at bounding box center [481, 399] width 174 height 43
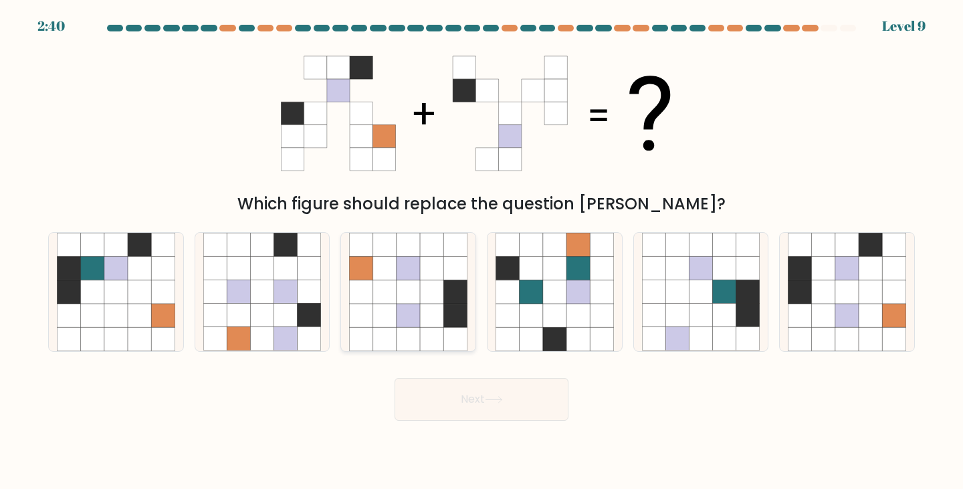
click at [439, 325] on icon at bounding box center [431, 315] width 23 height 23
click at [481, 251] on input "c." at bounding box center [481, 248] width 1 height 7
radio input "true"
drag, startPoint x: 449, startPoint y: 325, endPoint x: 631, endPoint y: 329, distance: 182.6
click at [449, 325] on icon at bounding box center [454, 315] width 23 height 23
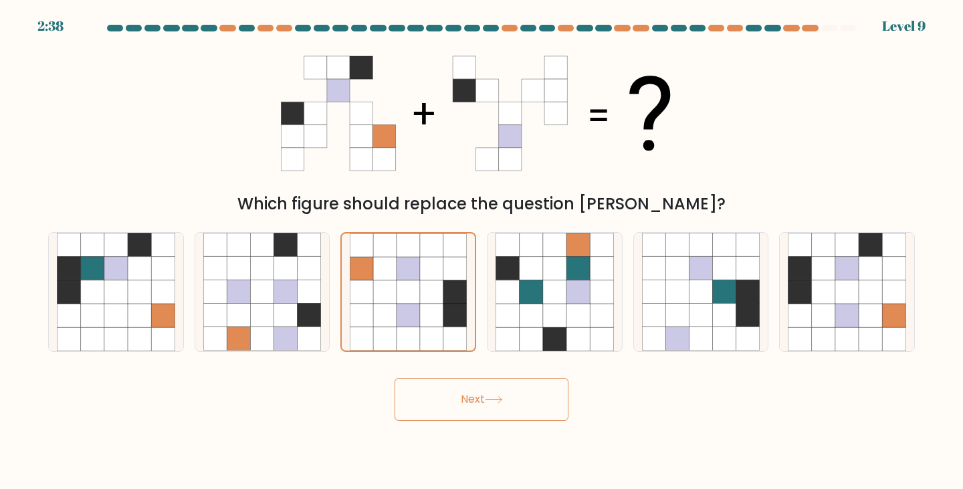
click at [481, 251] on input "c." at bounding box center [481, 248] width 1 height 7
click at [853, 310] on icon at bounding box center [846, 315] width 23 height 23
click at [482, 251] on input "f." at bounding box center [481, 248] width 1 height 7
radio input "true"
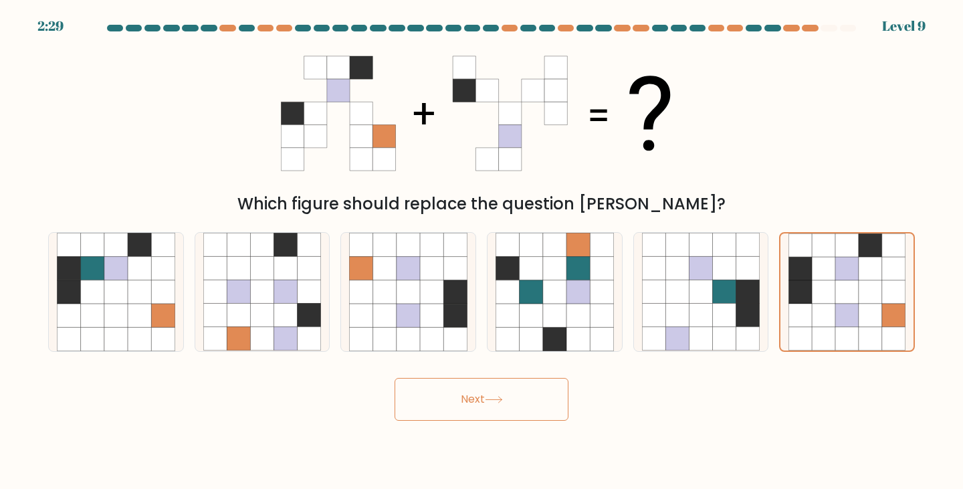
click at [544, 394] on button "Next" at bounding box center [481, 399] width 174 height 43
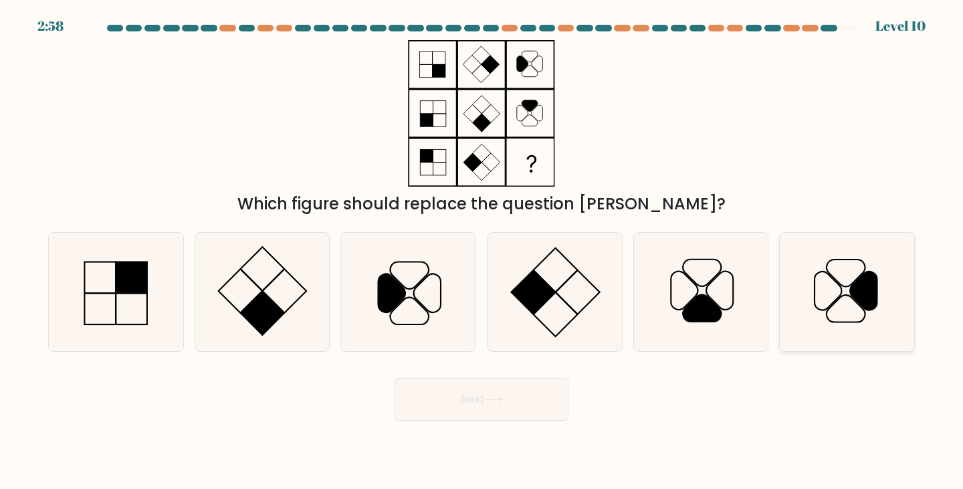
click at [854, 293] on icon at bounding box center [863, 290] width 27 height 38
click at [482, 251] on input "f." at bounding box center [481, 248] width 1 height 7
radio input "true"
drag, startPoint x: 505, startPoint y: 396, endPoint x: 334, endPoint y: 511, distance: 206.4
click at [334, 488] on html "2:56 Level 10" at bounding box center [481, 244] width 963 height 489
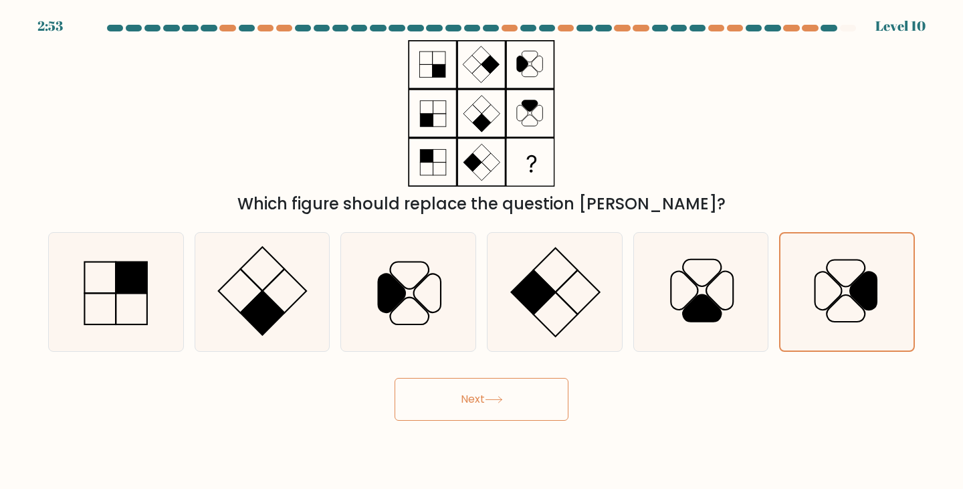
click at [528, 402] on button "Next" at bounding box center [481, 399] width 174 height 43
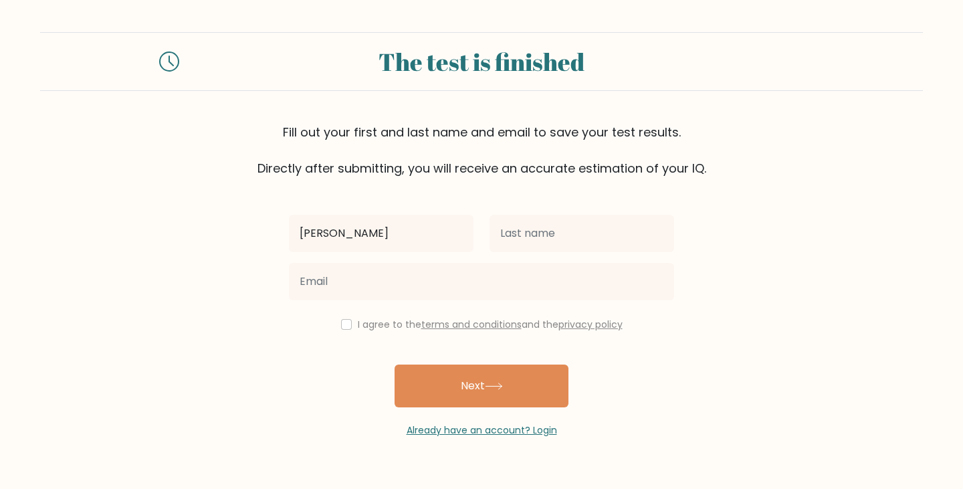
type input "[PERSON_NAME]"
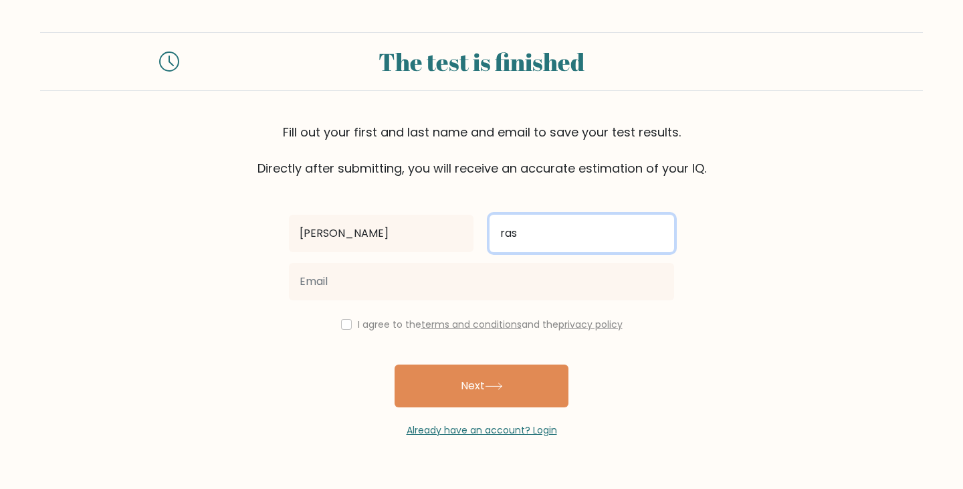
type input "ras"
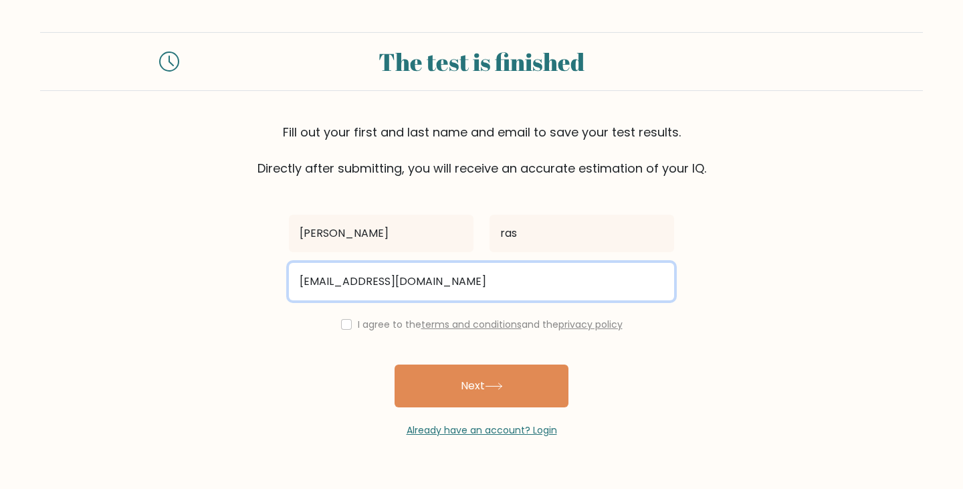
type input "[EMAIL_ADDRESS][DOMAIN_NAME]"
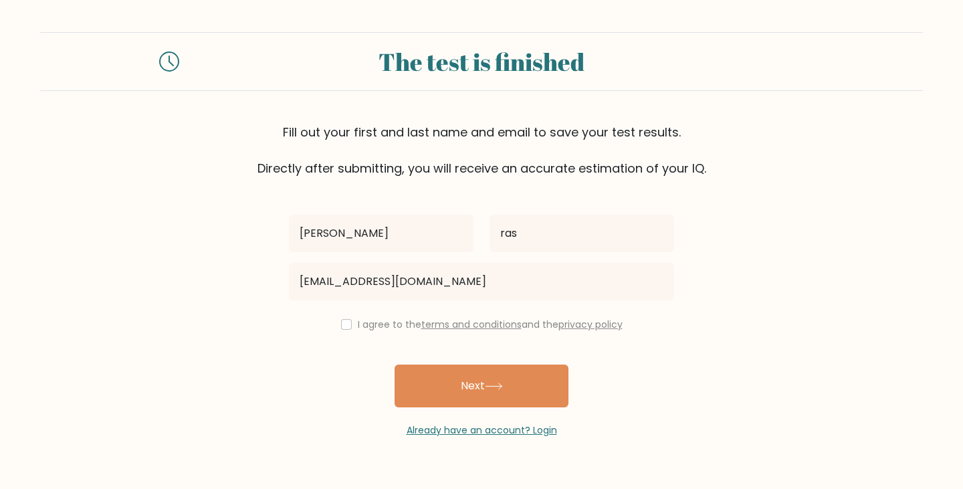
click at [340, 319] on div "I agree to the terms and conditions and the privacy policy" at bounding box center [481, 324] width 401 height 16
click at [346, 328] on input "checkbox" at bounding box center [346, 324] width 11 height 11
checkbox input "true"
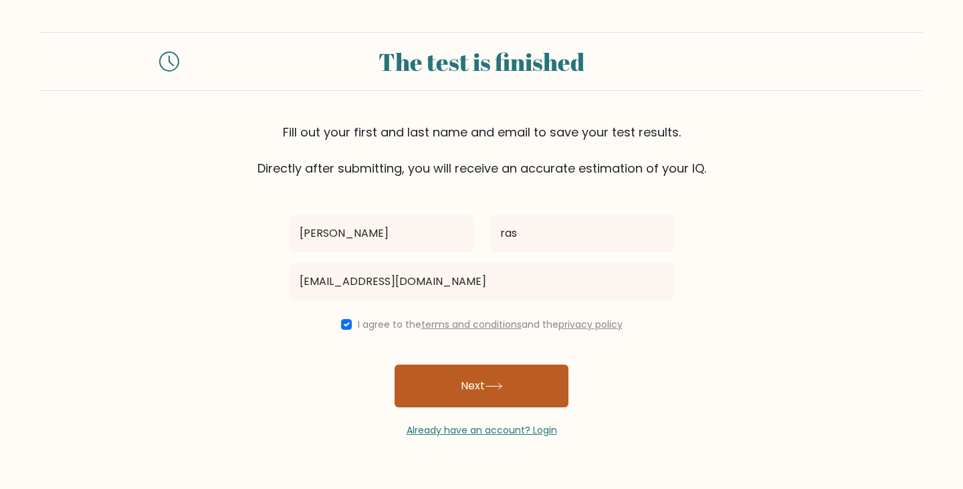
click at [466, 376] on button "Next" at bounding box center [481, 385] width 174 height 43
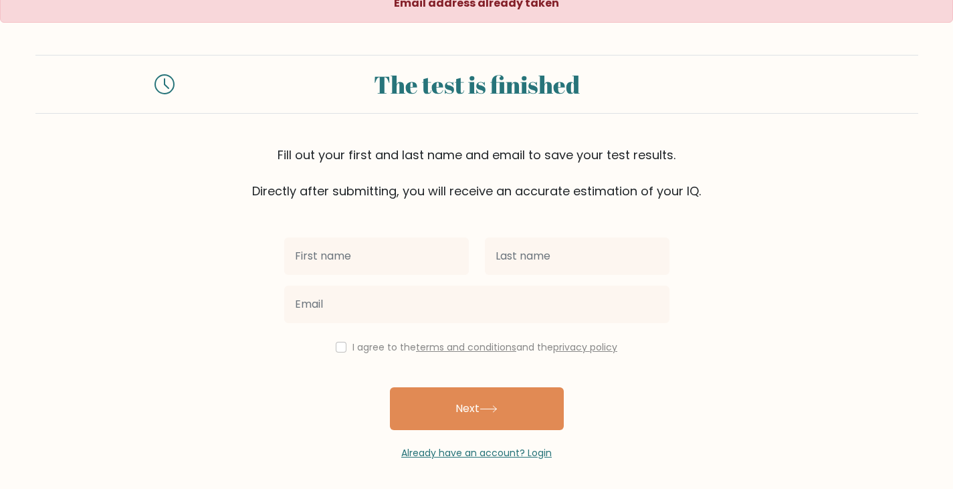
scroll to position [19, 0]
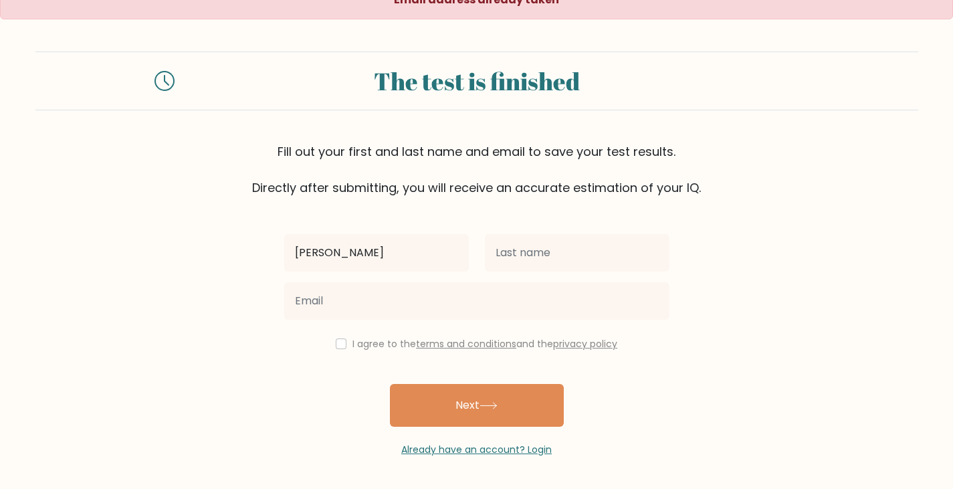
type input "[PERSON_NAME]"
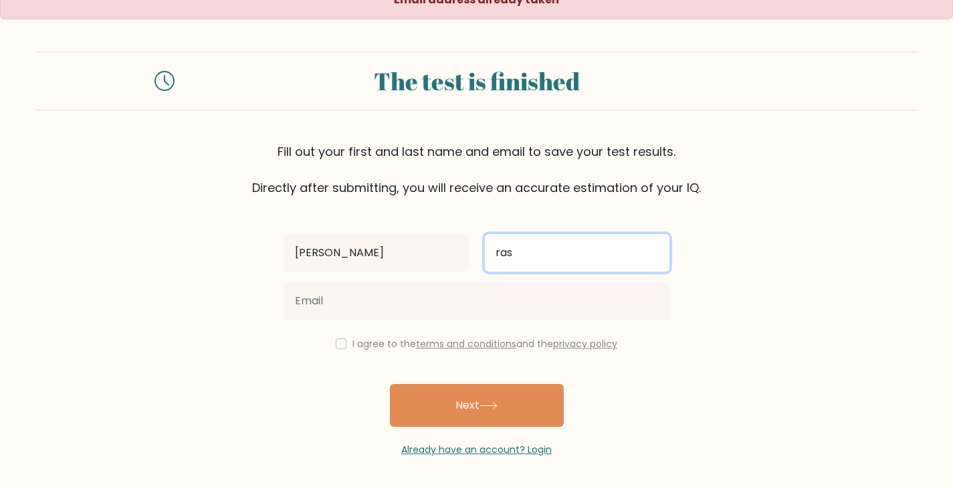
type input "ras"
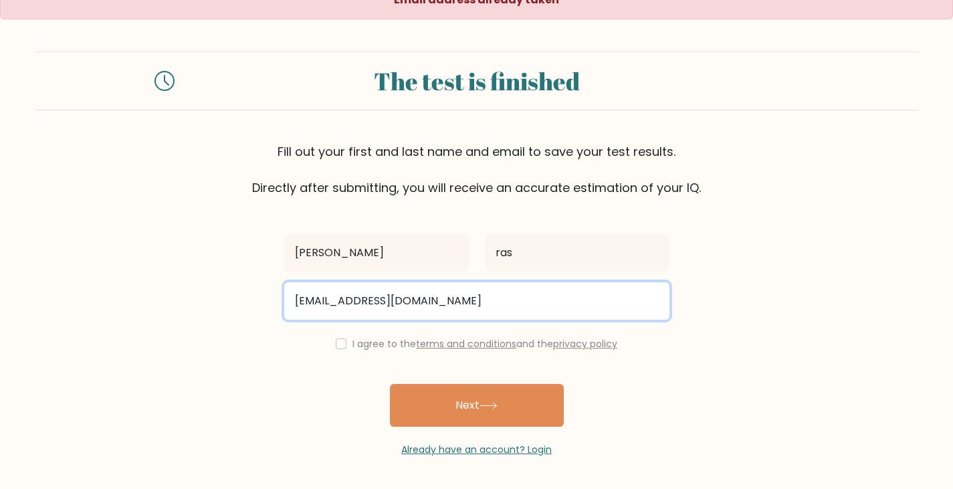
type input "[EMAIL_ADDRESS][DOMAIN_NAME]"
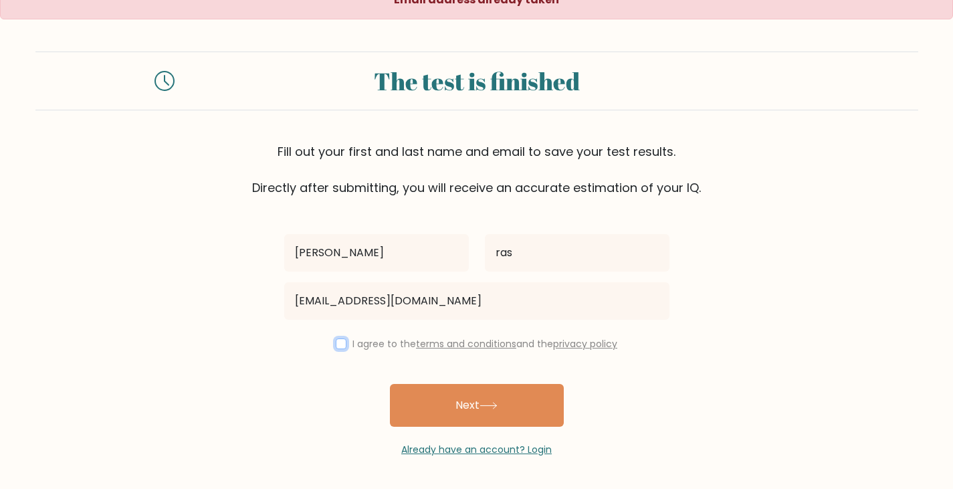
drag, startPoint x: 341, startPoint y: 347, endPoint x: 351, endPoint y: 355, distance: 12.8
click at [342, 347] on input "checkbox" at bounding box center [341, 343] width 11 height 11
checkbox input "true"
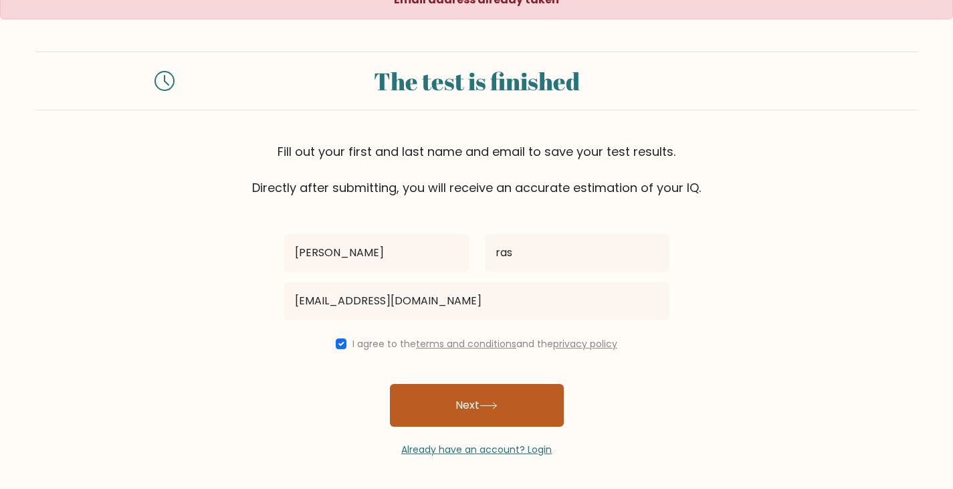
click at [550, 408] on button "Next" at bounding box center [477, 405] width 174 height 43
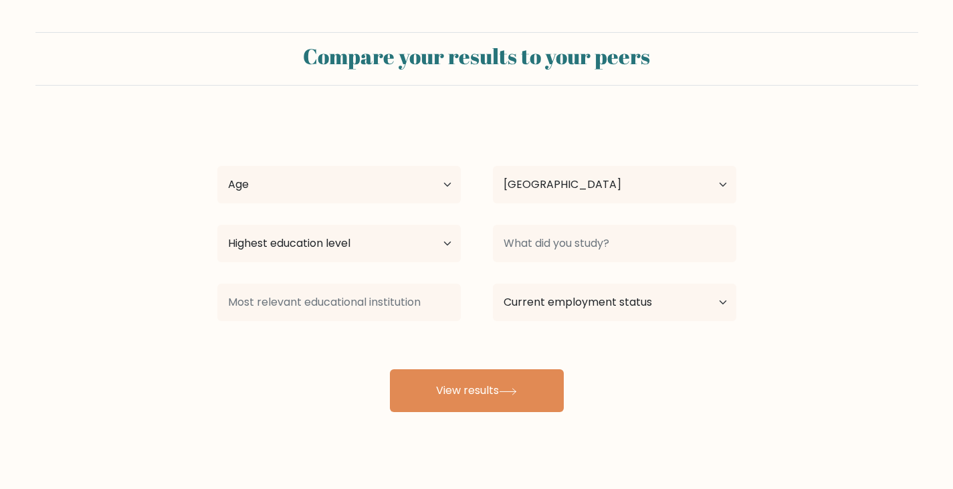
select select "ZA"
click at [387, 196] on select "Age Under [DEMOGRAPHIC_DATA] [DEMOGRAPHIC_DATA] [DEMOGRAPHIC_DATA] [DEMOGRAPHIC…" at bounding box center [338, 184] width 243 height 37
select select "25_34"
click at [217, 166] on select "Age Under [DEMOGRAPHIC_DATA] [DEMOGRAPHIC_DATA] [DEMOGRAPHIC_DATA] [DEMOGRAPHIC…" at bounding box center [338, 184] width 243 height 37
drag, startPoint x: 287, startPoint y: 231, endPoint x: 290, endPoint y: 245, distance: 14.4
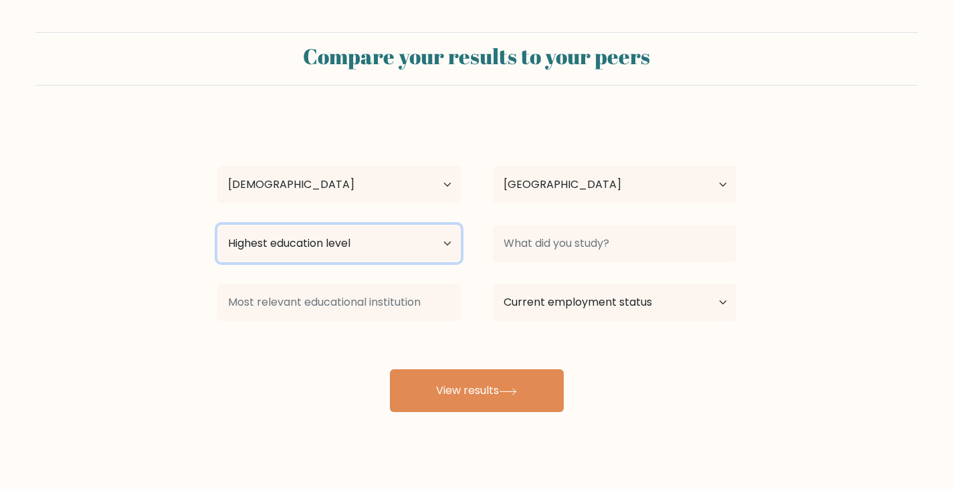
click at [287, 231] on select "Highest education level No schooling Primary Lower Secondary Upper Secondary Oc…" at bounding box center [338, 243] width 243 height 37
select select "bachelors_degree"
click at [217, 225] on select "Highest education level No schooling Primary Lower Secondary Upper Secondary Oc…" at bounding box center [338, 243] width 243 height 37
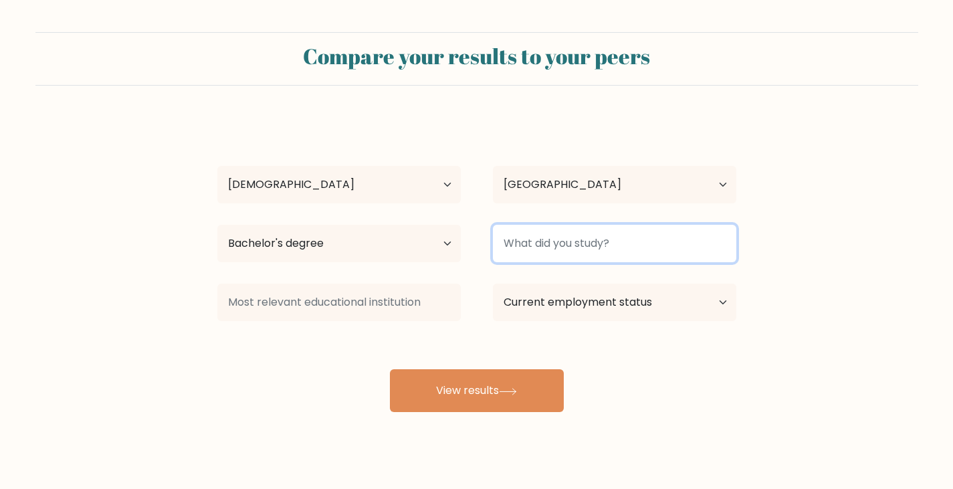
click at [614, 234] on input at bounding box center [614, 243] width 243 height 37
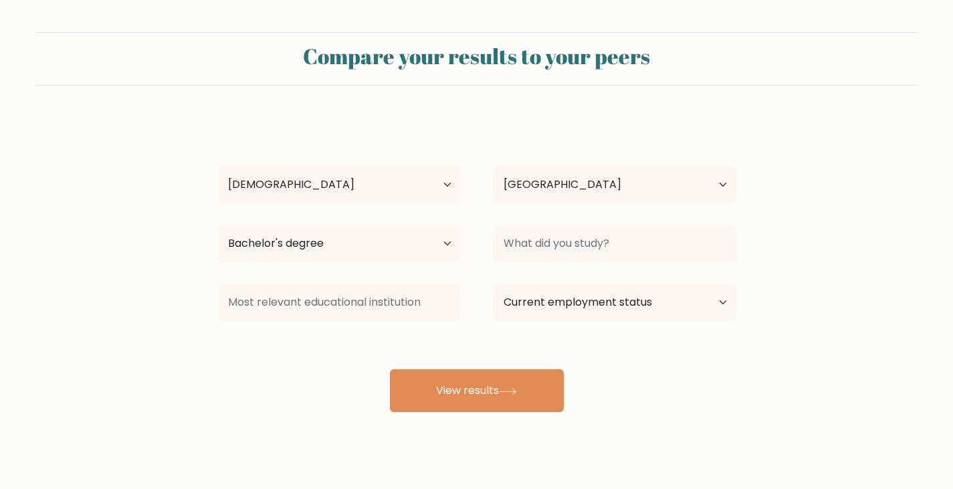
click at [402, 273] on div "nadine ras Age Under 18 years old 18-24 years old 25-34 years old 35-44 years o…" at bounding box center [476, 265] width 535 height 294
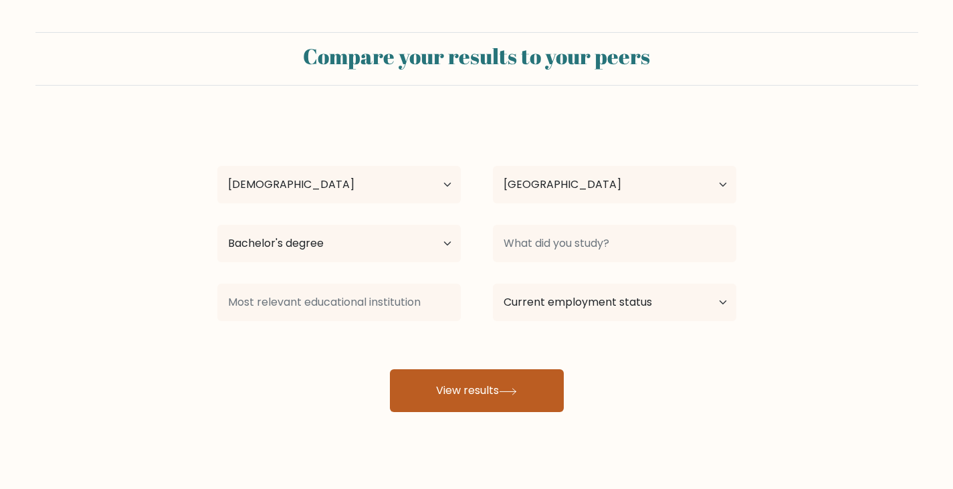
click at [429, 376] on button "View results" at bounding box center [477, 390] width 174 height 43
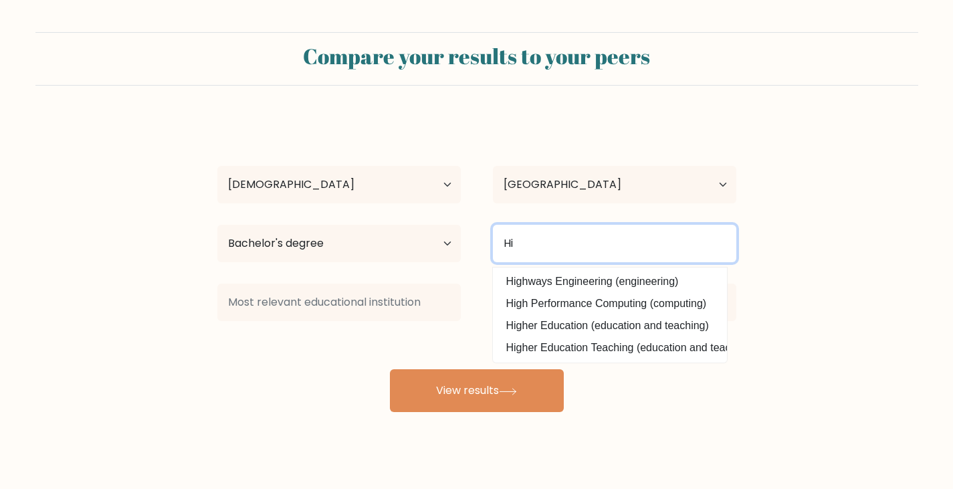
type input "H"
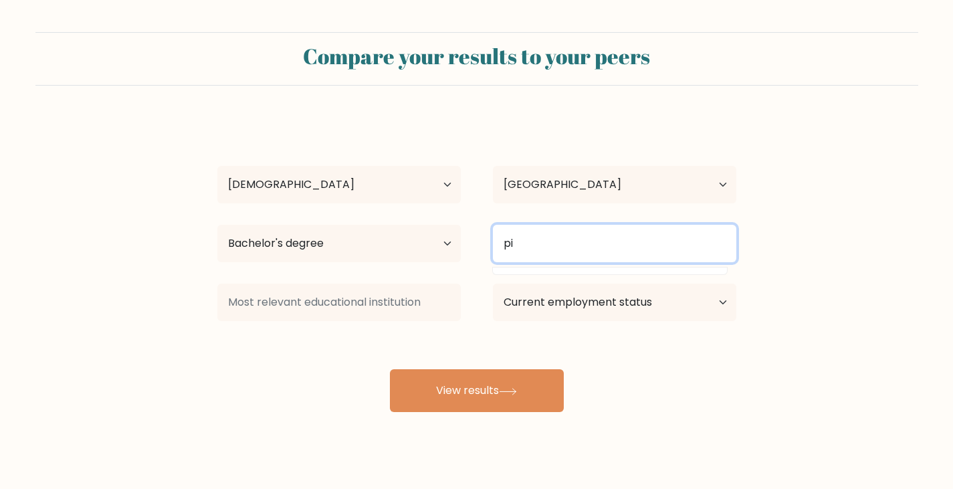
type input "p"
type input "instructor"
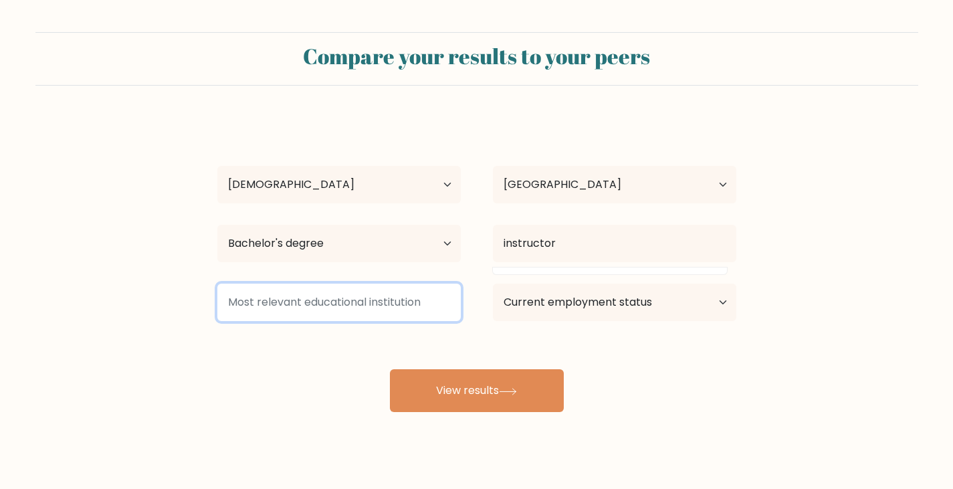
click at [367, 291] on input at bounding box center [338, 301] width 243 height 37
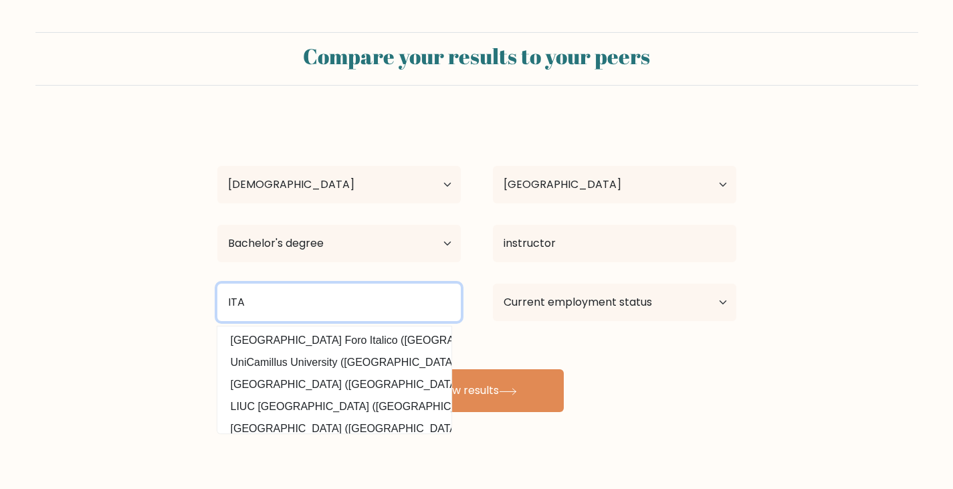
type input "ITA"
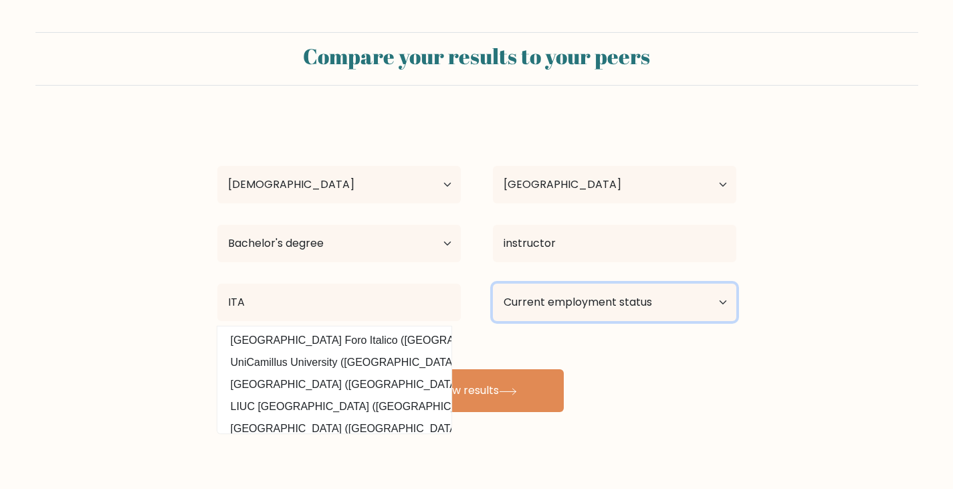
drag, startPoint x: 584, startPoint y: 302, endPoint x: 588, endPoint y: 314, distance: 12.7
click at [584, 302] on select "Current employment status Employed Student Retired Other / prefer not to answer" at bounding box center [614, 301] width 243 height 37
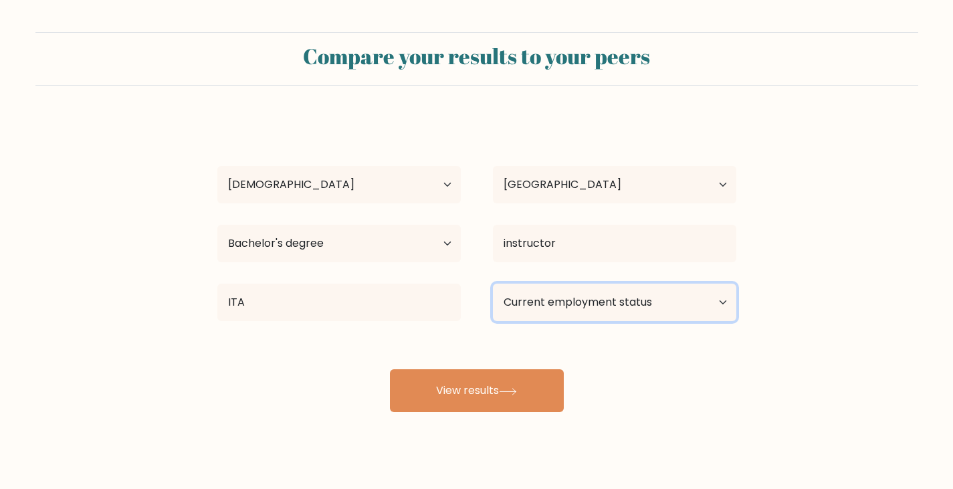
select select "employed"
click at [493, 283] on select "Current employment status Employed Student Retired Other / prefer not to answer" at bounding box center [614, 301] width 243 height 37
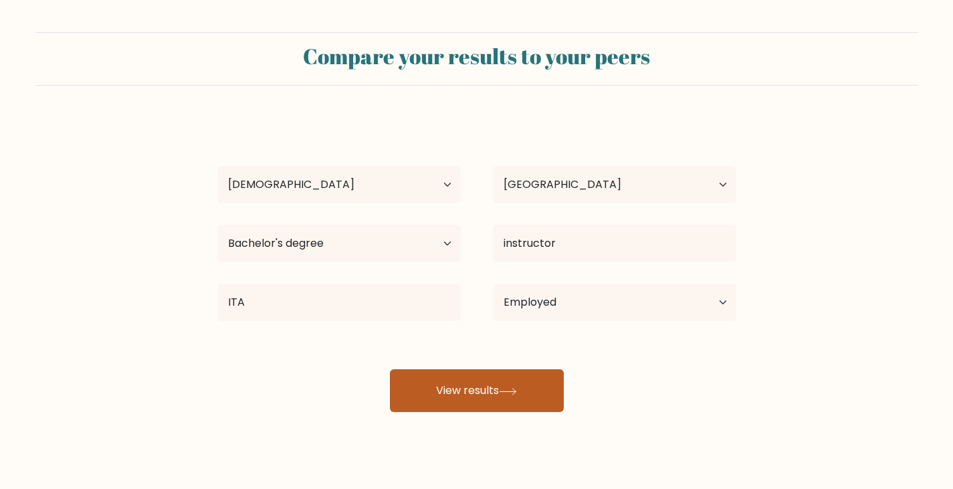
click at [519, 392] on div "nadine ras Age Under 18 years old 18-24 years old 25-34 years old 35-44 years o…" at bounding box center [476, 265] width 535 height 294
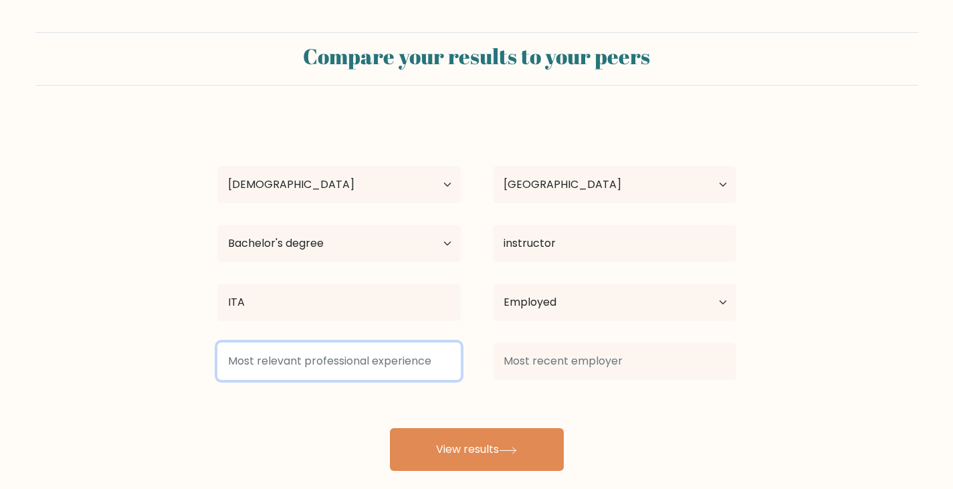
click at [401, 358] on input at bounding box center [338, 360] width 243 height 37
type input "FIRearms"
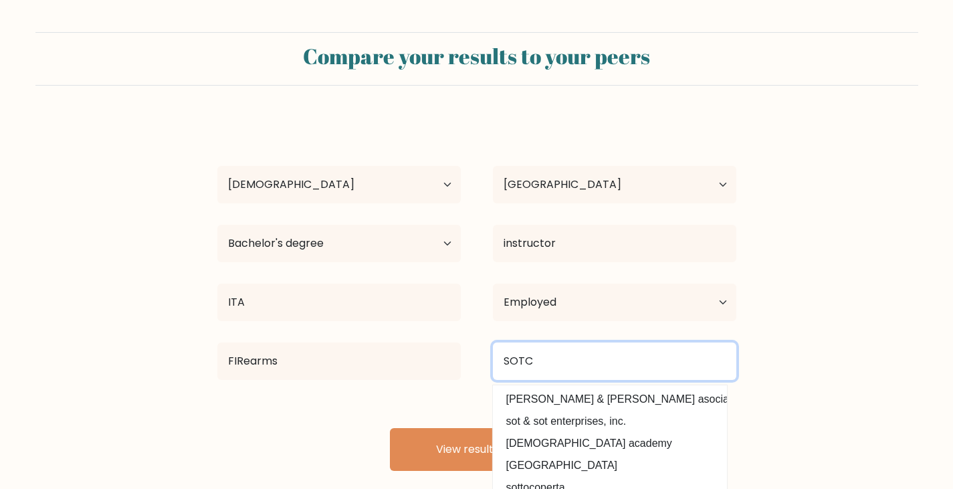
scroll to position [120, 0]
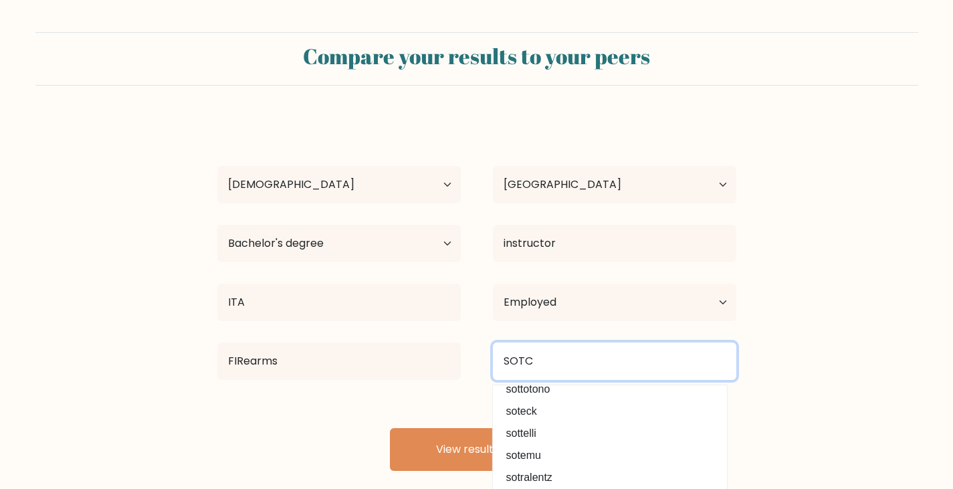
type input "SOTC"
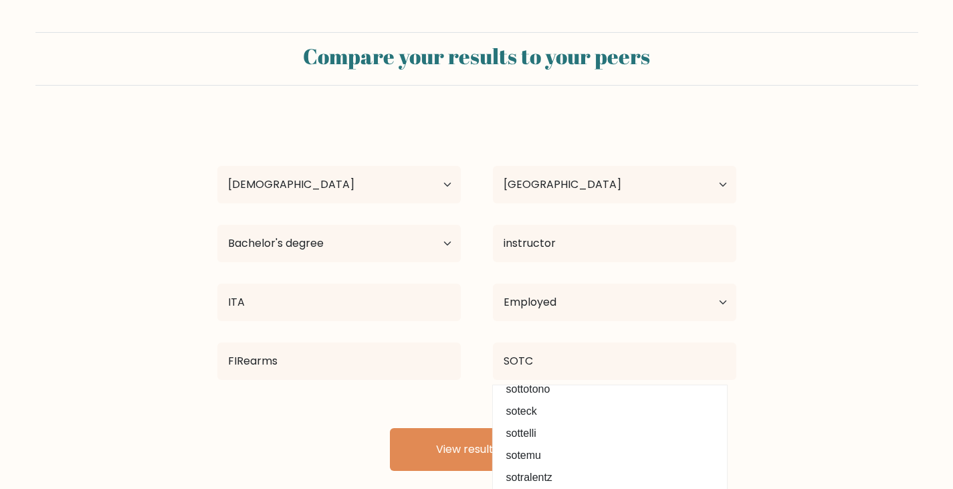
drag, startPoint x: 461, startPoint y: 388, endPoint x: 495, endPoint y: 414, distance: 43.3
click at [461, 388] on div "nadine ras Age Under 18 years old 18-24 years old 25-34 years old 35-44 years o…" at bounding box center [476, 294] width 535 height 353
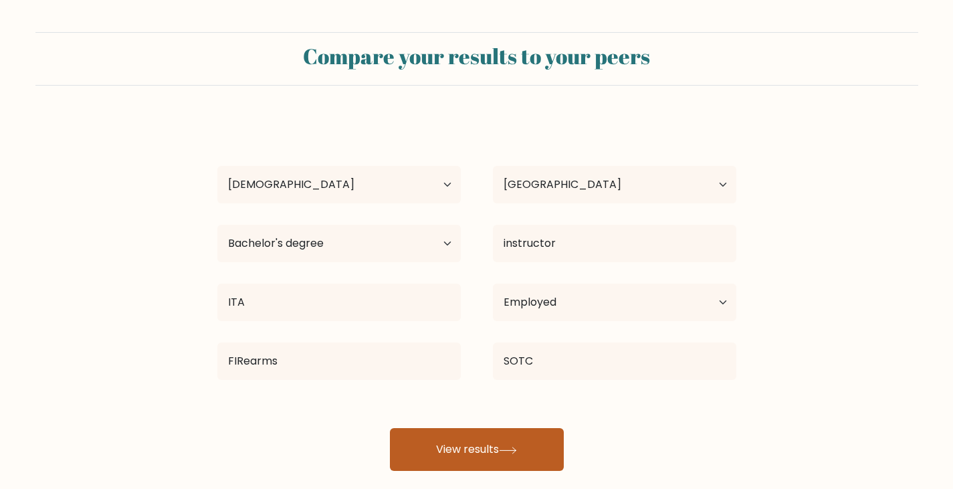
click at [508, 441] on button "View results" at bounding box center [477, 449] width 174 height 43
